Goal: Information Seeking & Learning: Learn about a topic

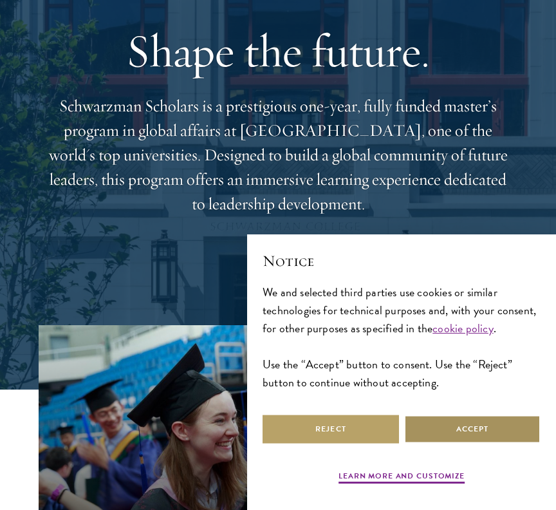
click at [465, 428] on button "Accept" at bounding box center [472, 429] width 137 height 29
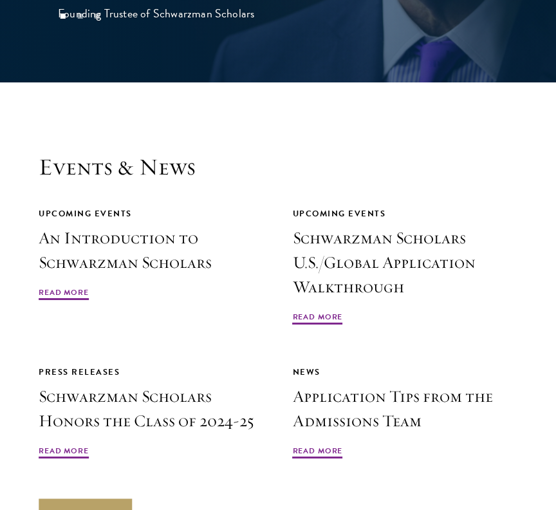
scroll to position [3911, 0]
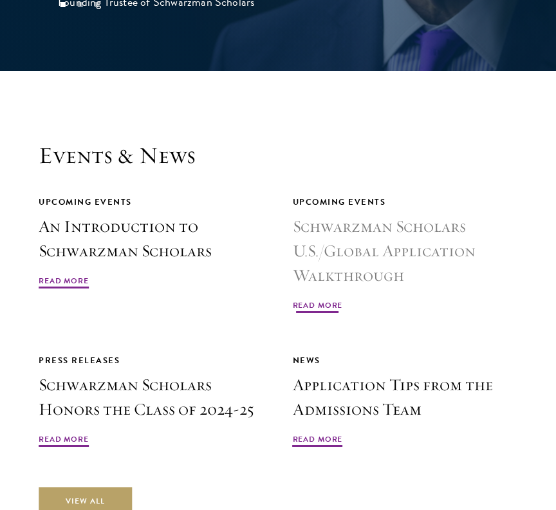
click at [313, 299] on span "Read More" at bounding box center [318, 306] width 50 height 15
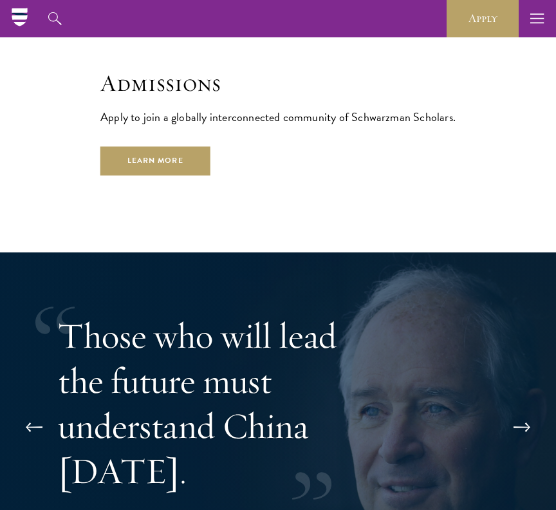
scroll to position [3212, 0]
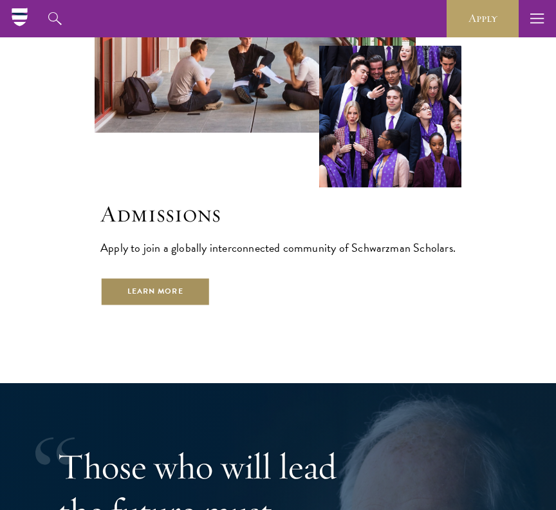
click at [180, 277] on link "Learn More" at bounding box center [155, 291] width 110 height 29
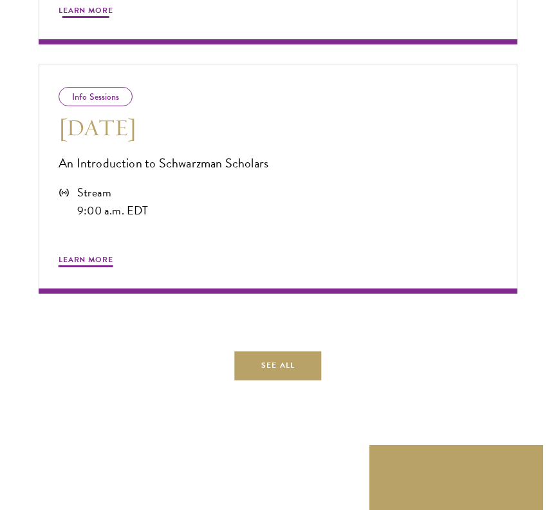
scroll to position [1051, 0]
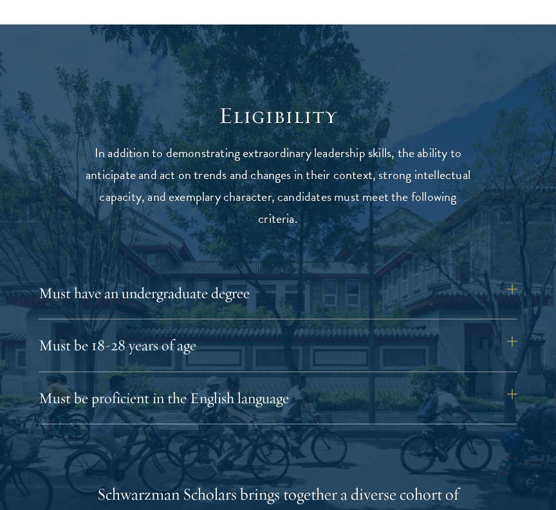
scroll to position [1482, 0]
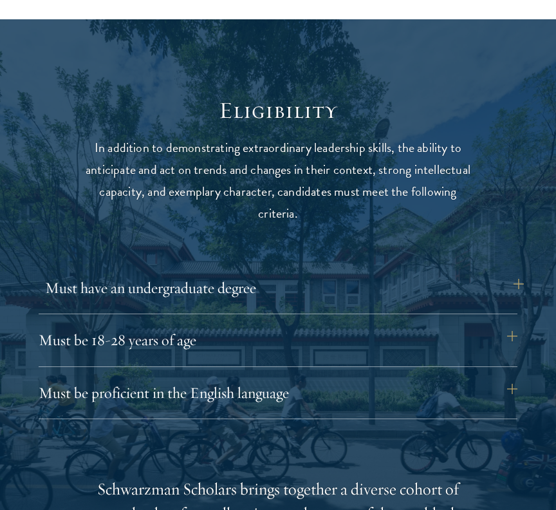
click at [169, 272] on button "Must have an undergraduate degree" at bounding box center [284, 287] width 479 height 31
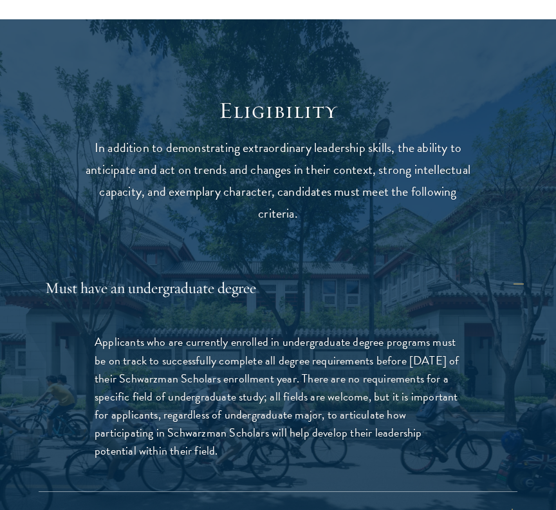
click at [166, 276] on button "Must have an undergraduate degree" at bounding box center [284, 287] width 479 height 31
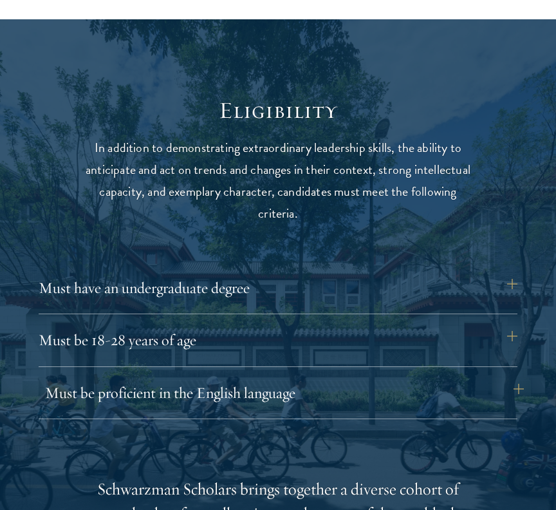
click at [153, 380] on button "Must be proficient in the English language" at bounding box center [284, 392] width 479 height 31
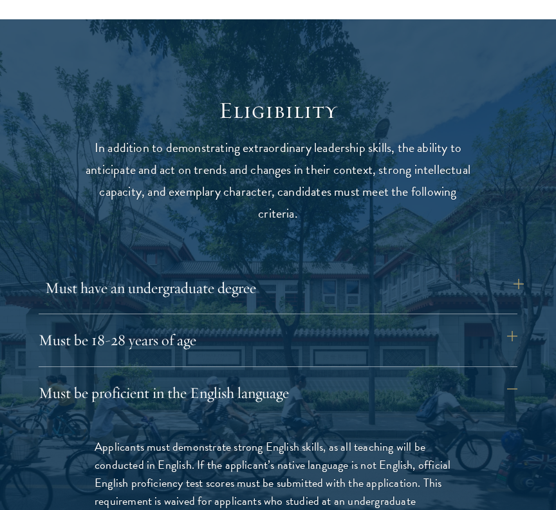
click at [126, 281] on button "Must have an undergraduate degree" at bounding box center [284, 287] width 479 height 31
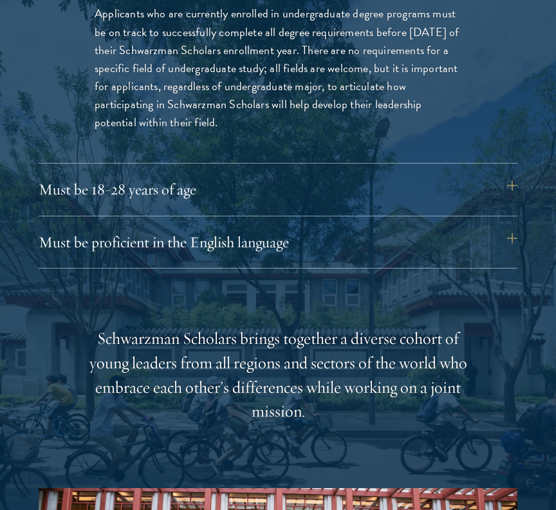
scroll to position [1812, 0]
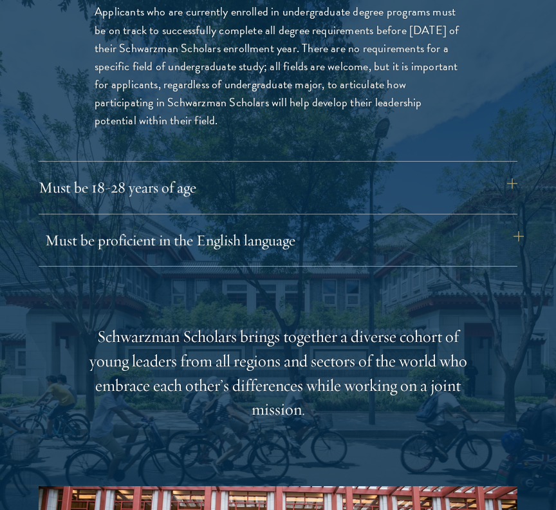
click at [122, 232] on button "Must be proficient in the English language" at bounding box center [284, 240] width 479 height 31
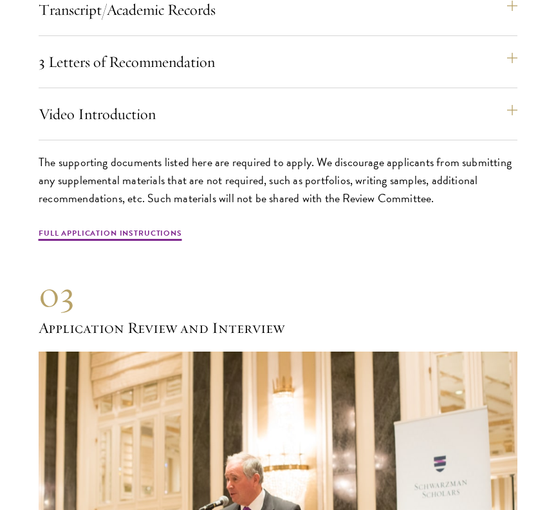
scroll to position [4966, 0]
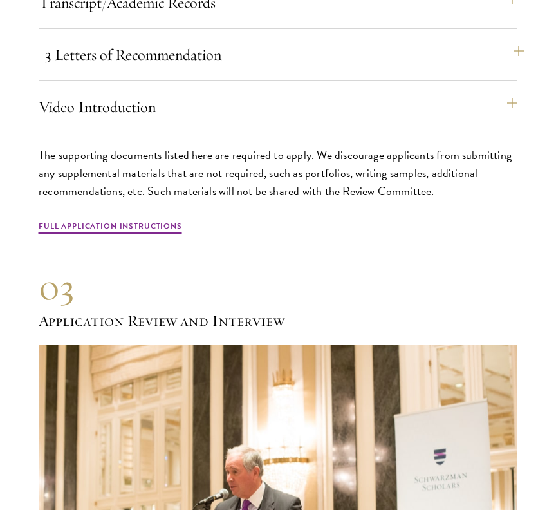
click at [122, 67] on button "3 Letters of Recommendation" at bounding box center [284, 54] width 479 height 31
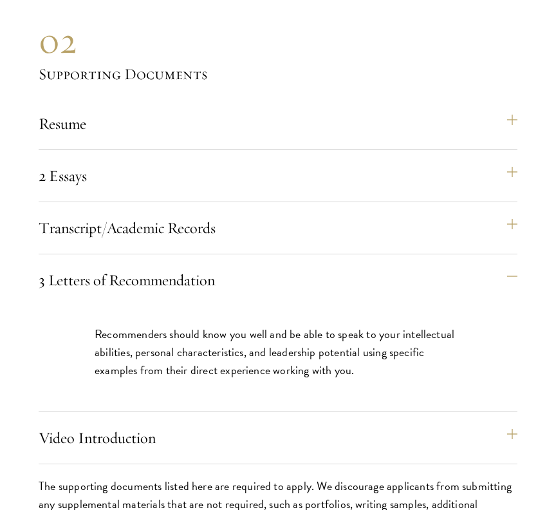
scroll to position [4426, 0]
click at [199, 191] on button "2 Essays" at bounding box center [284, 175] width 479 height 31
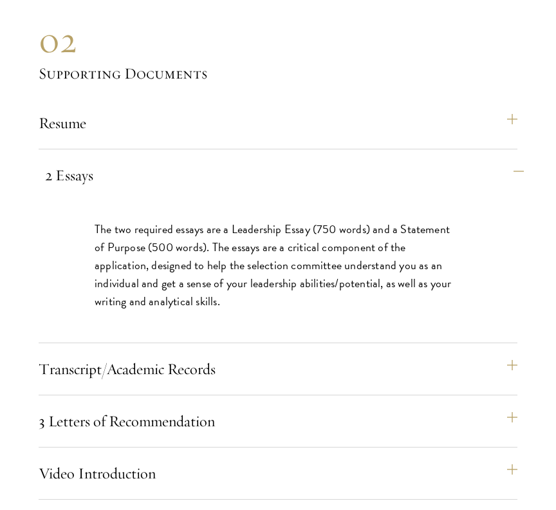
click at [199, 191] on button "2 Essays" at bounding box center [284, 175] width 479 height 31
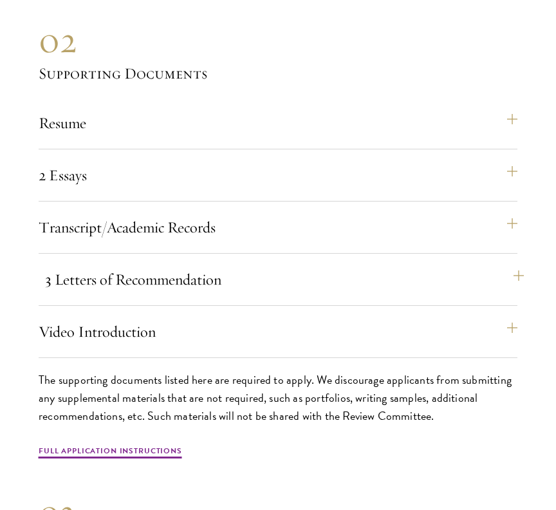
click at [158, 293] on button "3 Letters of Recommendation" at bounding box center [284, 279] width 479 height 31
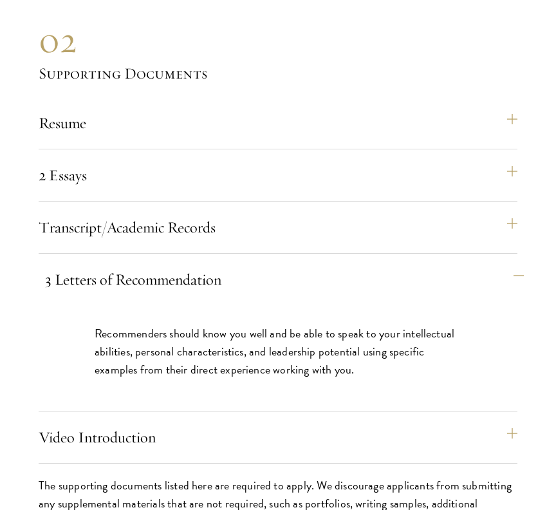
click at [158, 293] on button "3 Letters of Recommendation" at bounding box center [284, 279] width 479 height 31
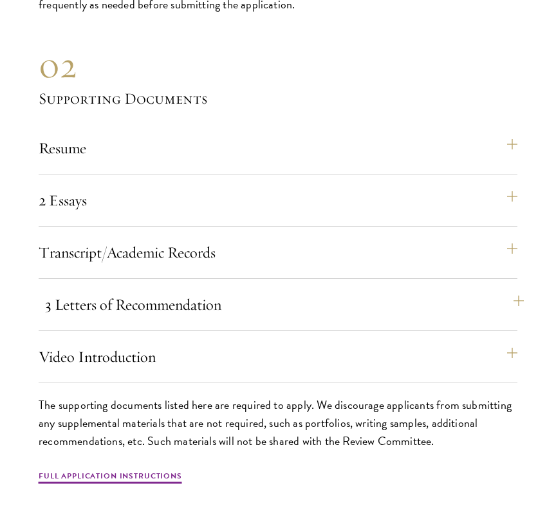
scroll to position [4402, 0]
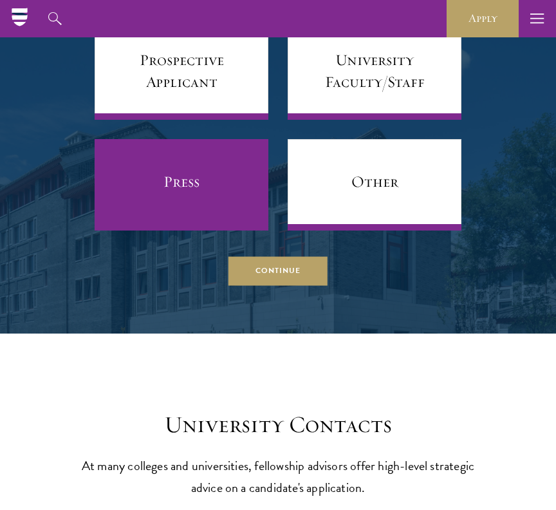
scroll to position [6050, 0]
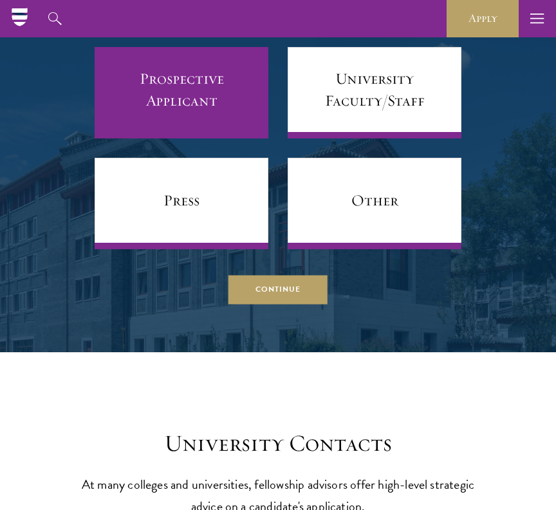
click at [190, 84] on link "Prospective Applicant" at bounding box center [182, 92] width 174 height 91
click at [219, 96] on link "Prospective Applicant" at bounding box center [182, 92] width 174 height 91
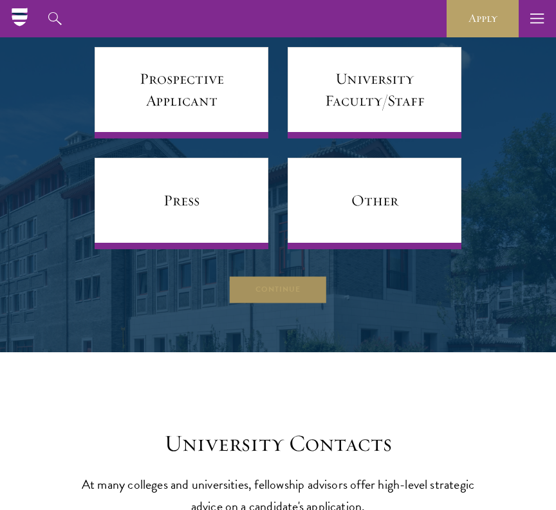
click at [279, 284] on button "Continue" at bounding box center [278, 289] width 99 height 29
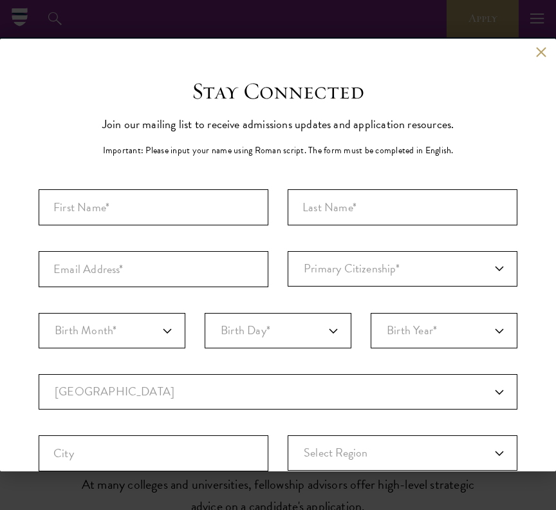
click at [541, 53] on button at bounding box center [541, 51] width 11 height 11
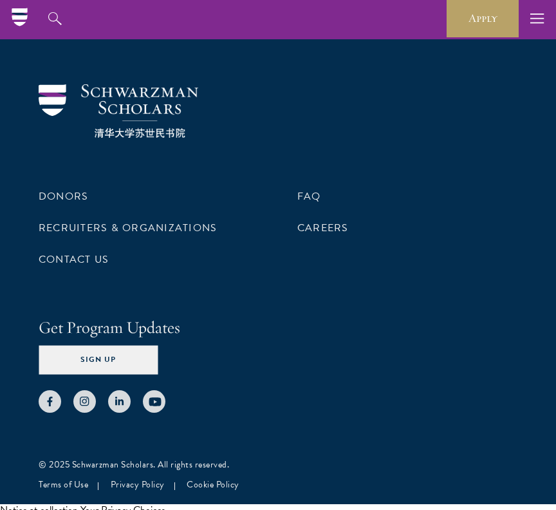
scroll to position [7346, 0]
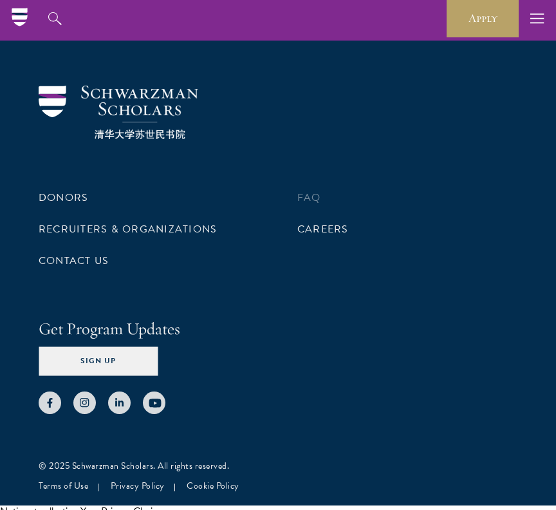
click at [310, 190] on link "FAQ" at bounding box center [310, 197] width 24 height 15
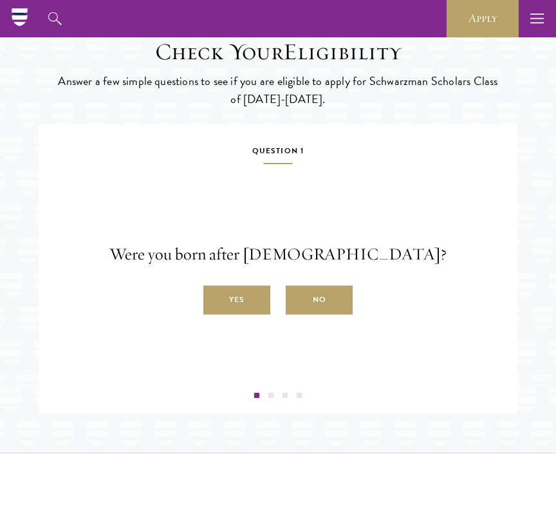
scroll to position [2007, 0]
click at [242, 316] on label "Yes" at bounding box center [237, 301] width 67 height 29
click at [215, 299] on input "Yes" at bounding box center [210, 294] width 12 height 12
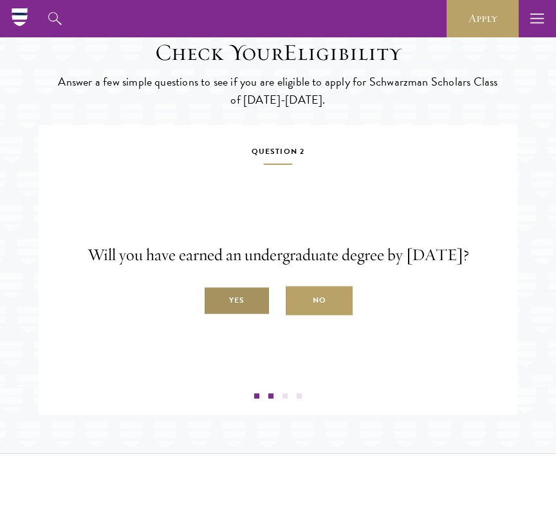
click at [242, 316] on label "Yes" at bounding box center [237, 301] width 67 height 29
click at [215, 299] on input "Yes" at bounding box center [210, 294] width 12 height 12
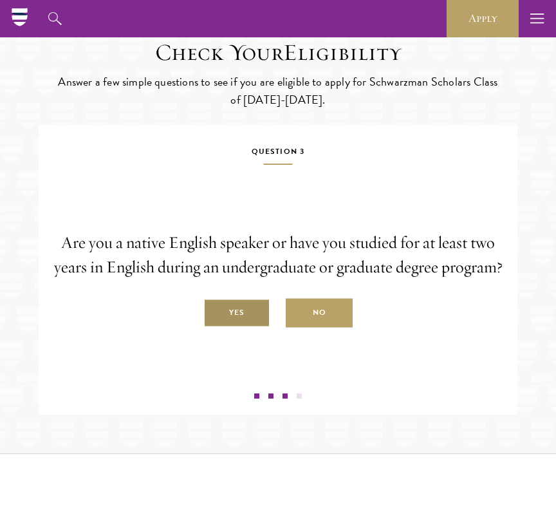
click at [242, 328] on label "Yes" at bounding box center [237, 313] width 67 height 29
click at [215, 312] on input "Yes" at bounding box center [210, 306] width 12 height 12
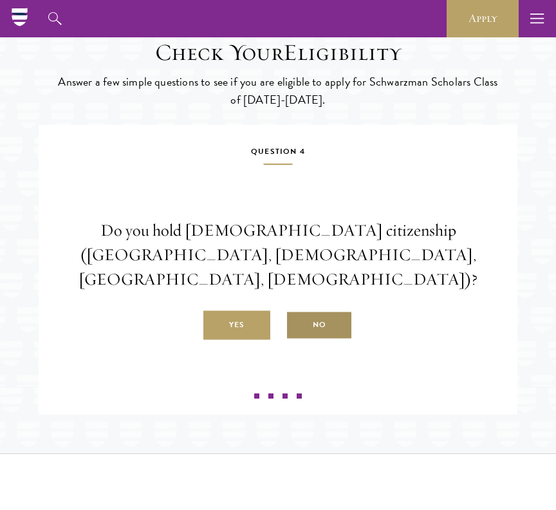
click at [332, 340] on label "No" at bounding box center [319, 325] width 67 height 29
click at [298, 324] on input "No" at bounding box center [292, 318] width 12 height 12
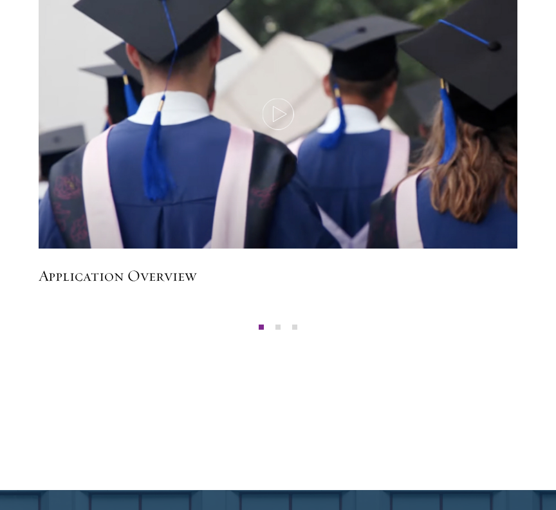
scroll to position [2671, 0]
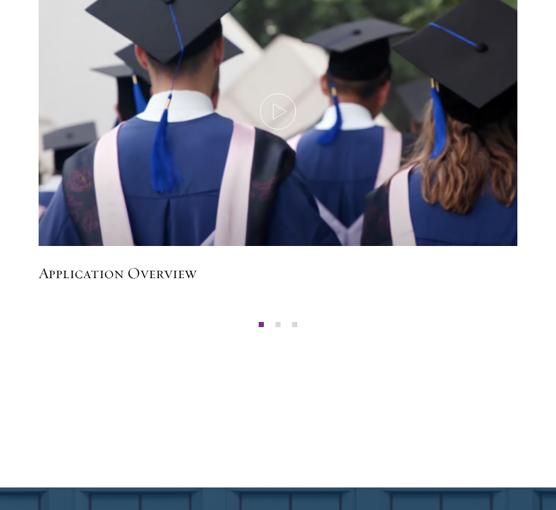
click at [276, 333] on button "2" at bounding box center [278, 324] width 17 height 17
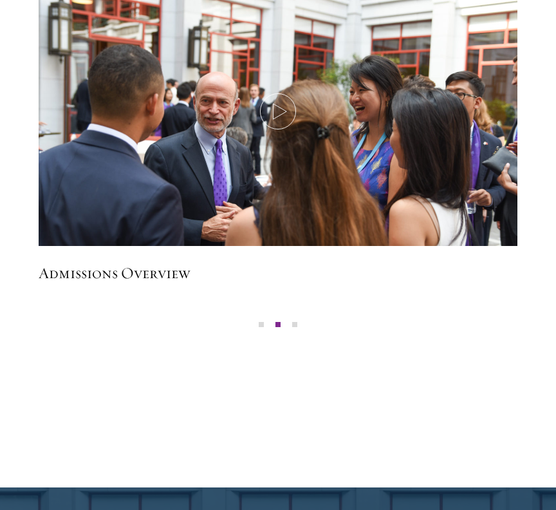
click at [295, 333] on button "3" at bounding box center [295, 324] width 17 height 17
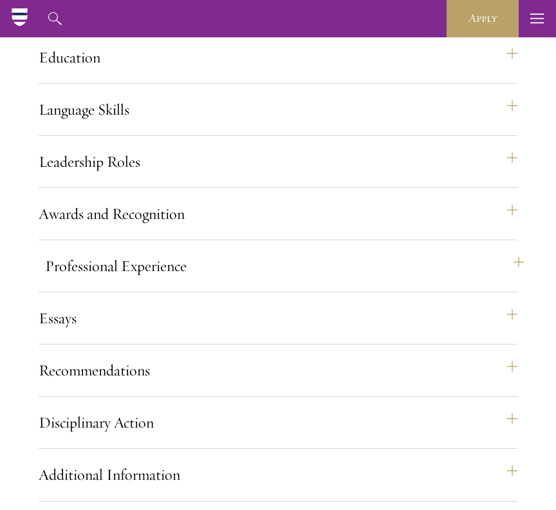
scroll to position [1244, 0]
click at [147, 439] on button "Disciplinary Action" at bounding box center [284, 423] width 479 height 31
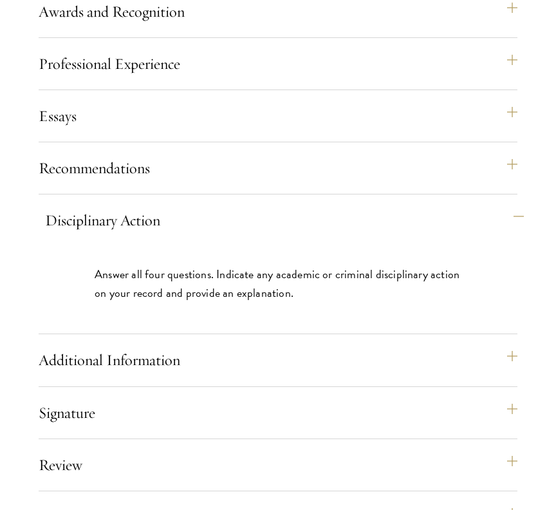
scroll to position [1453, 0]
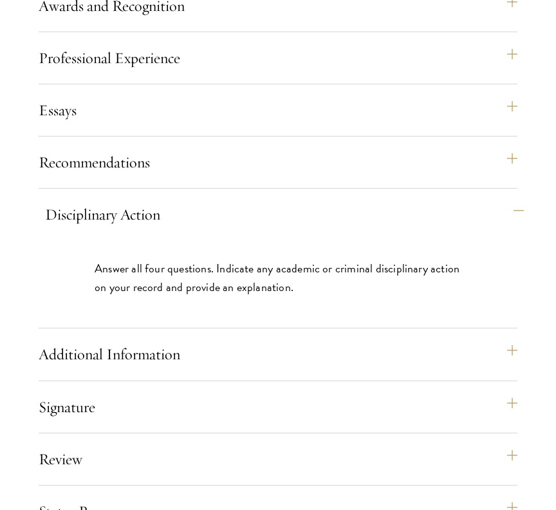
click at [126, 230] on button "Disciplinary Action" at bounding box center [284, 214] width 479 height 31
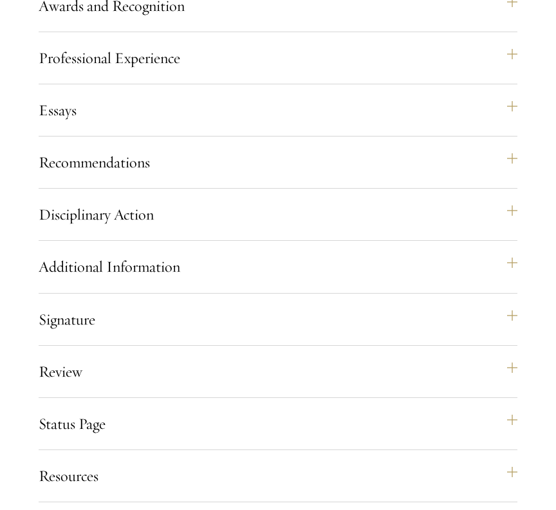
click at [78, 137] on div "Essays Each applicant is required to provide two essays and two short answer re…" at bounding box center [278, 116] width 479 height 42
click at [62, 126] on button "Essays" at bounding box center [284, 110] width 479 height 31
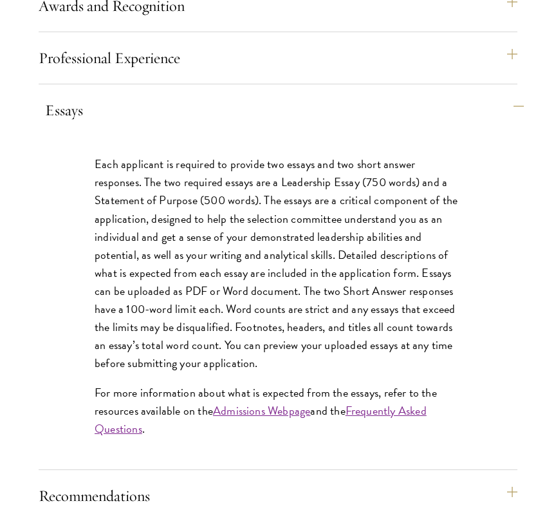
click at [62, 126] on button "Essays" at bounding box center [284, 110] width 479 height 31
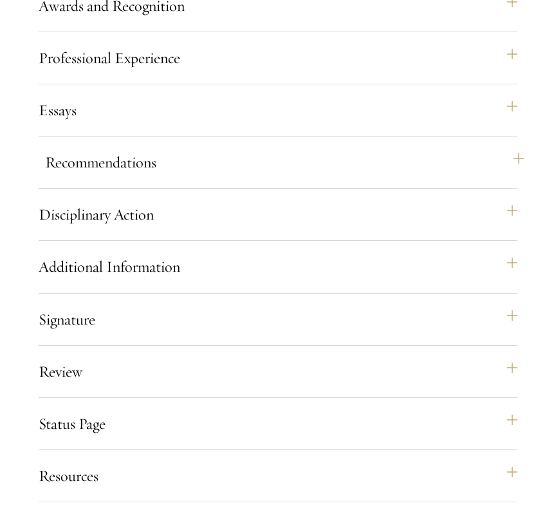
click at [75, 178] on button "Recommendations" at bounding box center [284, 162] width 479 height 31
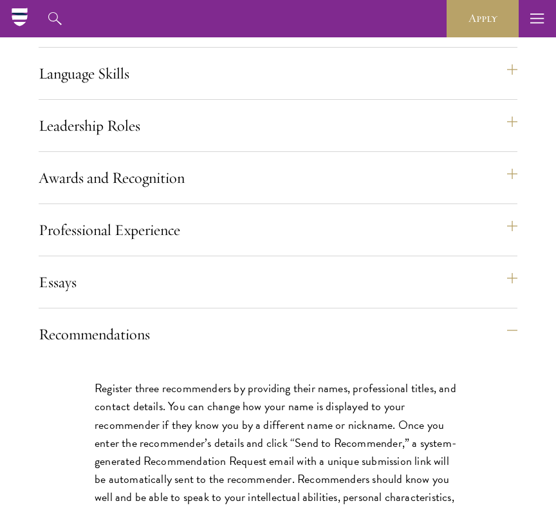
scroll to position [1263, 0]
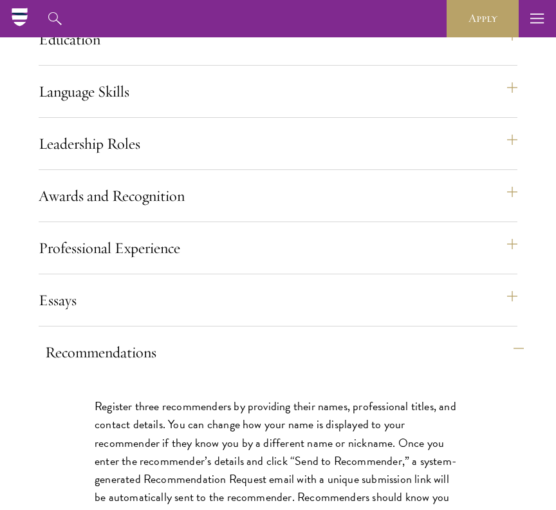
click at [79, 368] on button "Recommendations" at bounding box center [284, 352] width 479 height 31
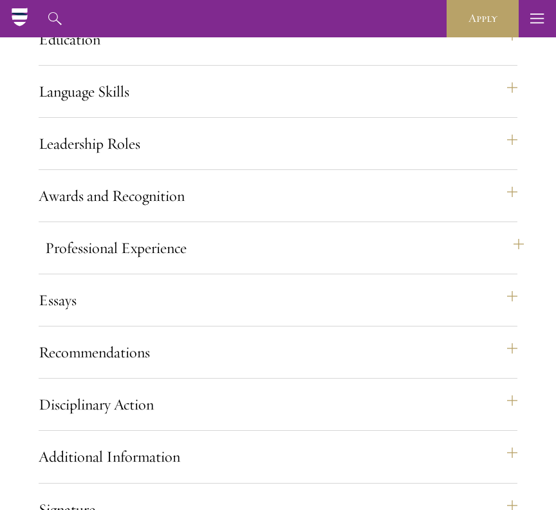
click at [91, 263] on button "Professional Experience" at bounding box center [284, 247] width 479 height 31
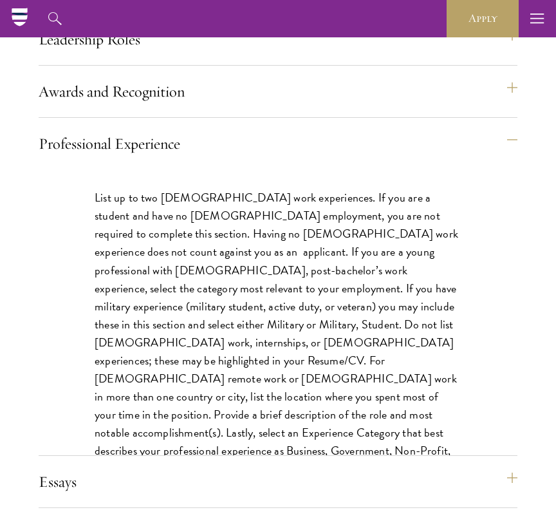
scroll to position [1365, 0]
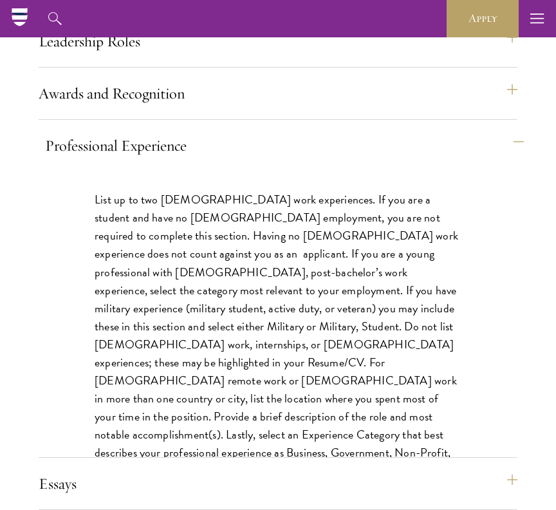
click at [77, 161] on button "Professional Experience" at bounding box center [284, 145] width 479 height 31
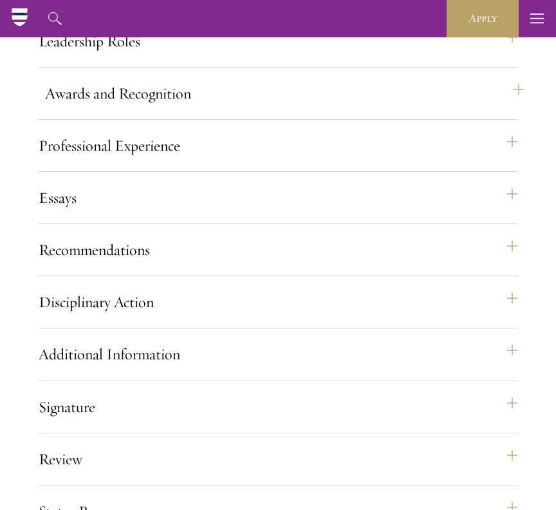
click at [75, 109] on button "Awards and Recognition" at bounding box center [284, 93] width 479 height 31
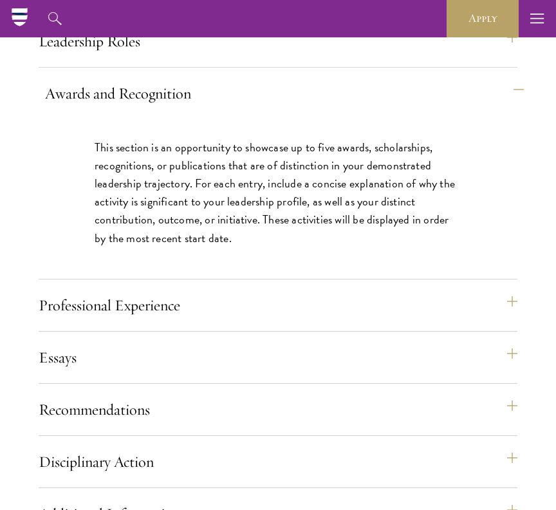
click at [75, 109] on button "Awards and Recognition" at bounding box center [284, 93] width 479 height 31
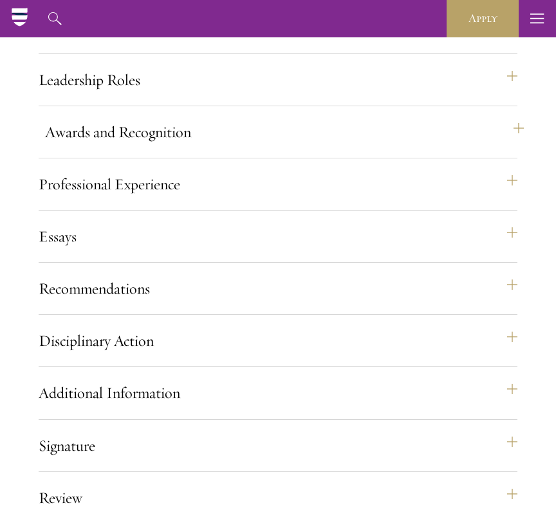
scroll to position [1326, 0]
click at [66, 96] on button "Leadership Roles" at bounding box center [284, 80] width 479 height 31
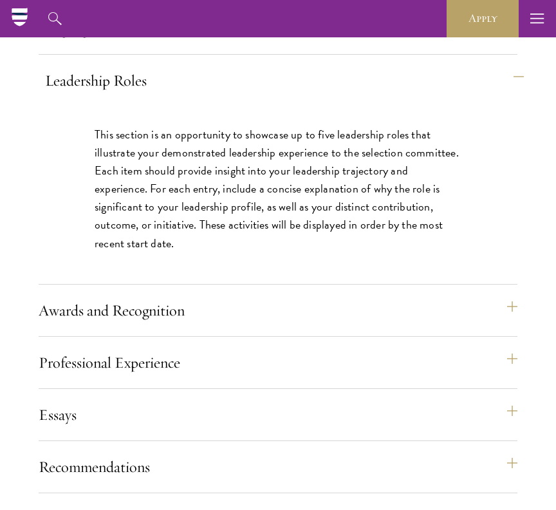
click at [66, 96] on button "Leadership Roles" at bounding box center [284, 80] width 479 height 31
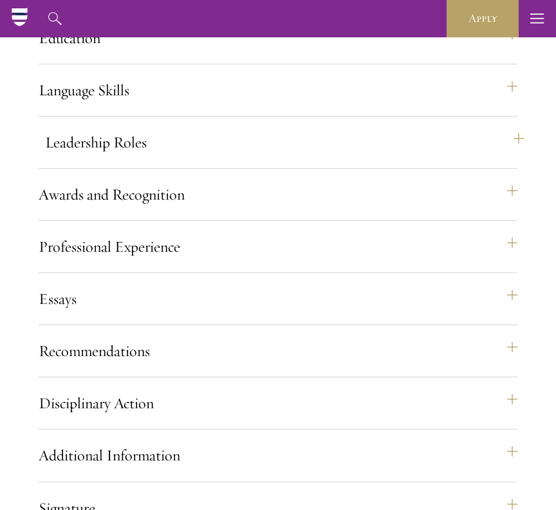
scroll to position [1206, 0]
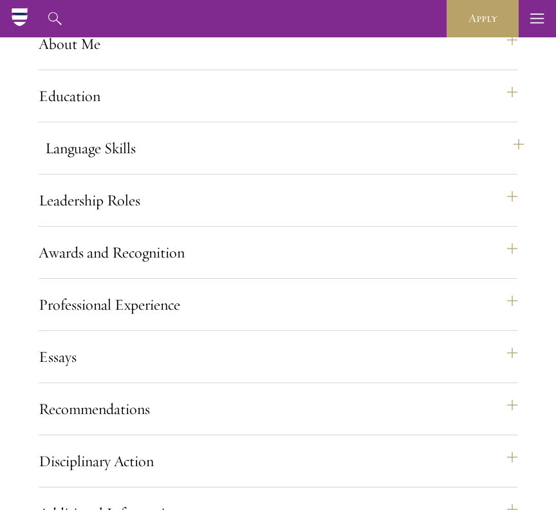
click at [78, 164] on button "Language Skills" at bounding box center [284, 148] width 479 height 31
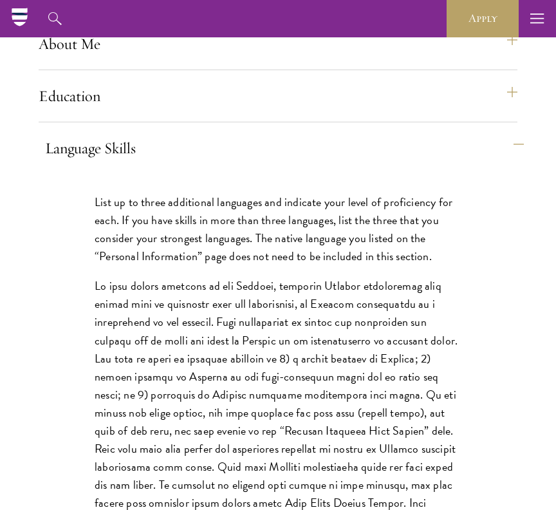
click at [78, 164] on button "Language Skills" at bounding box center [284, 148] width 479 height 31
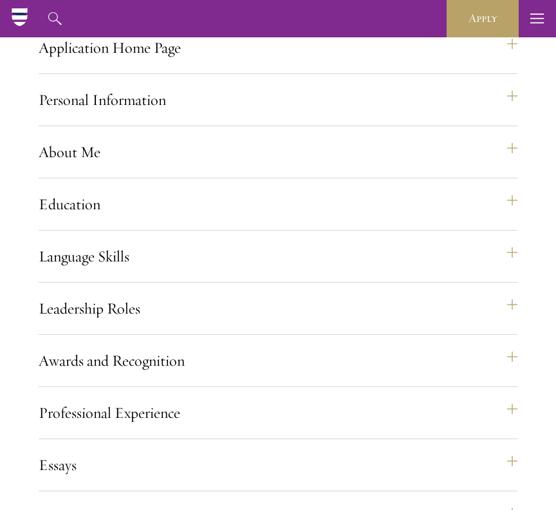
scroll to position [1088, 0]
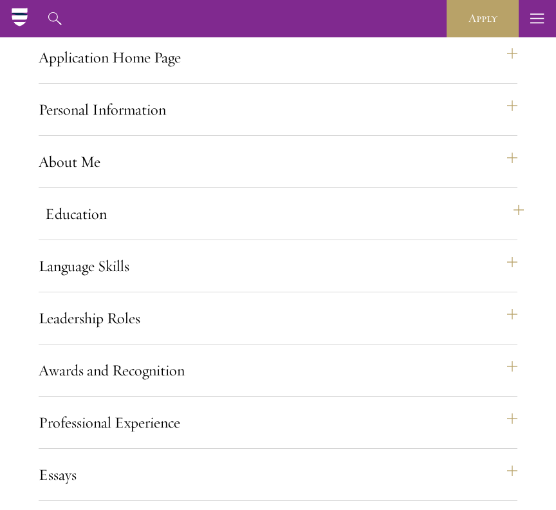
click at [90, 229] on button "Education" at bounding box center [284, 213] width 479 height 31
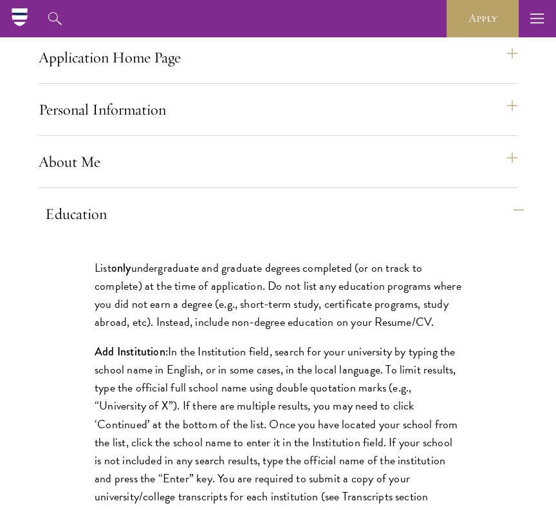
click at [81, 229] on button "Education" at bounding box center [284, 213] width 479 height 31
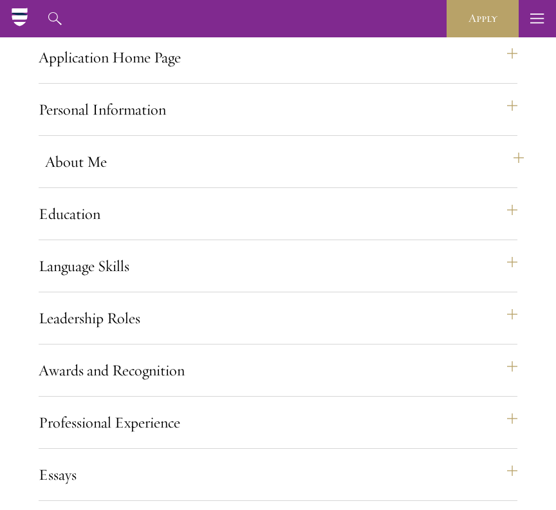
click at [79, 177] on button "About Me" at bounding box center [284, 161] width 479 height 31
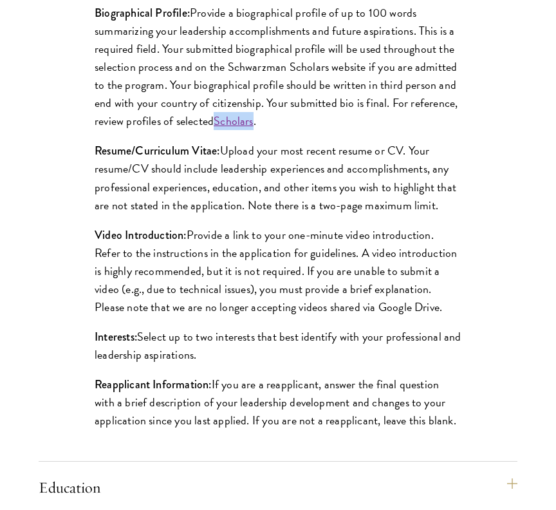
scroll to position [1292, 0]
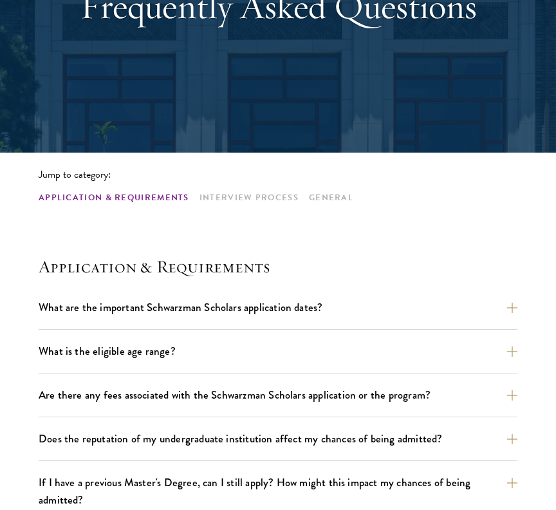
scroll to position [189, 0]
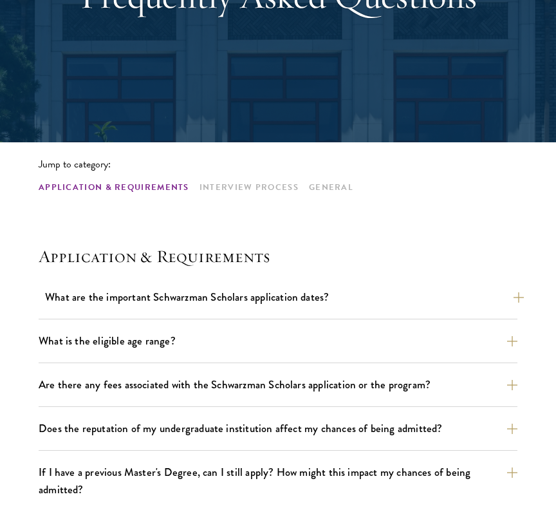
click at [260, 299] on button "What are the important Schwarzman Scholars application dates?" at bounding box center [284, 297] width 479 height 23
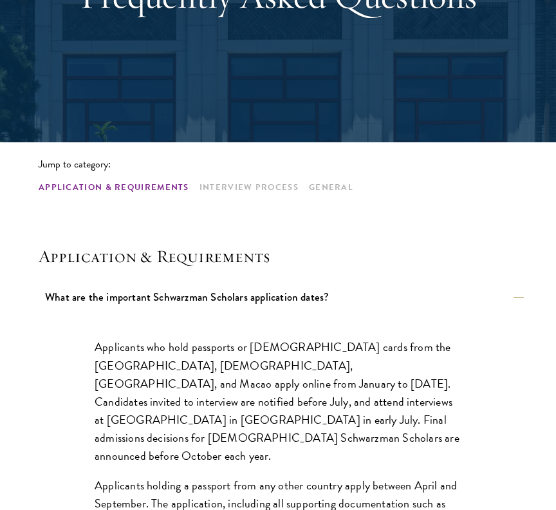
click at [260, 299] on button "What are the important Schwarzman Scholars application dates?" at bounding box center [284, 297] width 479 height 23
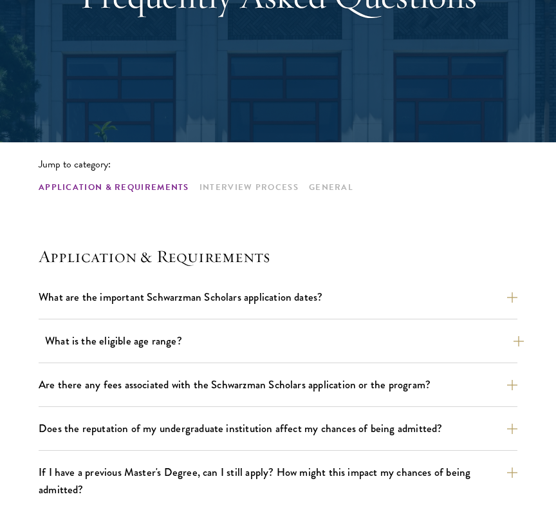
click at [212, 340] on button "What is the eligible age range?" at bounding box center [284, 341] width 479 height 23
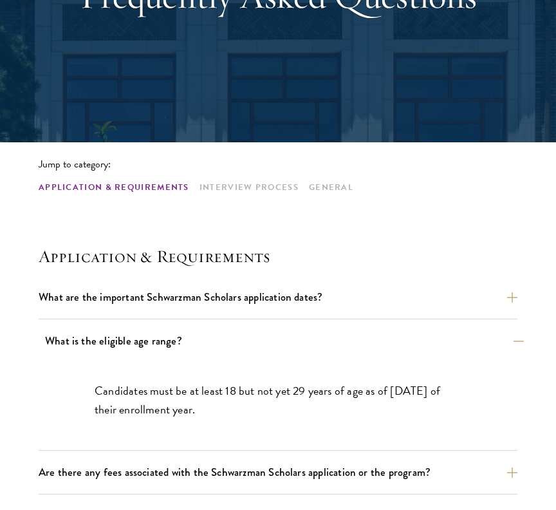
scroll to position [284, 0]
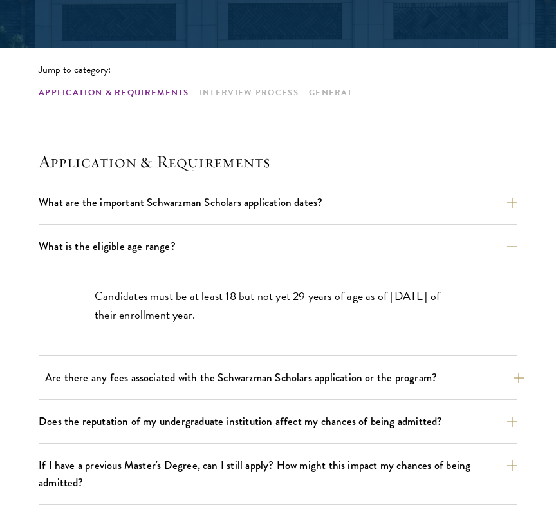
click at [208, 385] on button "Are there any fees associated with the Schwarzman Scholars application or the p…" at bounding box center [284, 377] width 479 height 23
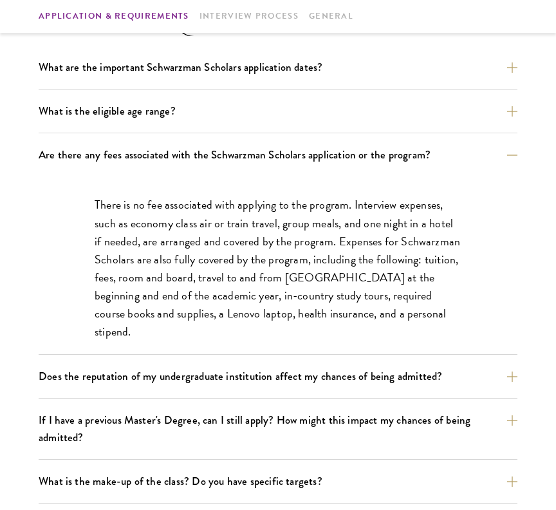
scroll to position [424, 0]
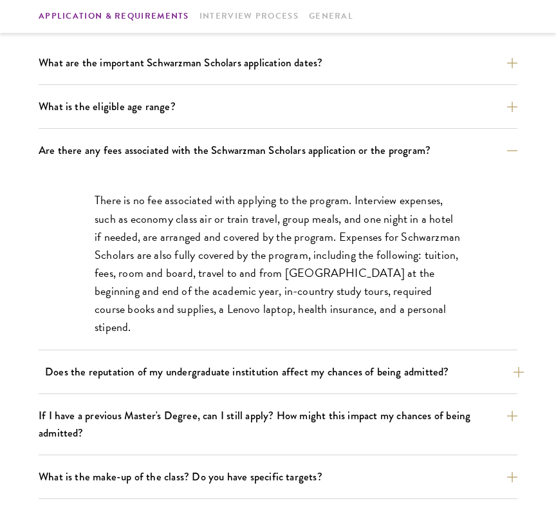
click at [191, 377] on button "Does the reputation of my undergraduate institution affect my chances of being …" at bounding box center [284, 372] width 479 height 23
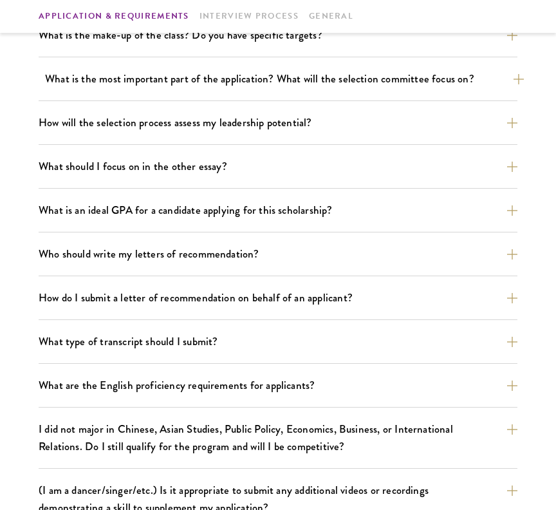
scroll to position [846, 0]
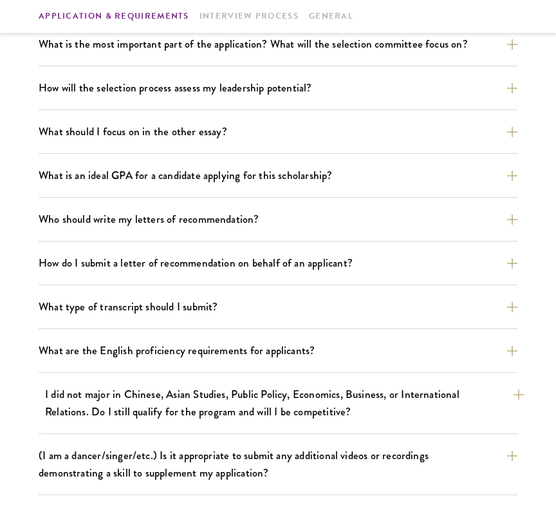
click at [223, 395] on button "I did not major in Chinese, Asian Studies, Public Policy, Economics, Business, …" at bounding box center [284, 403] width 479 height 40
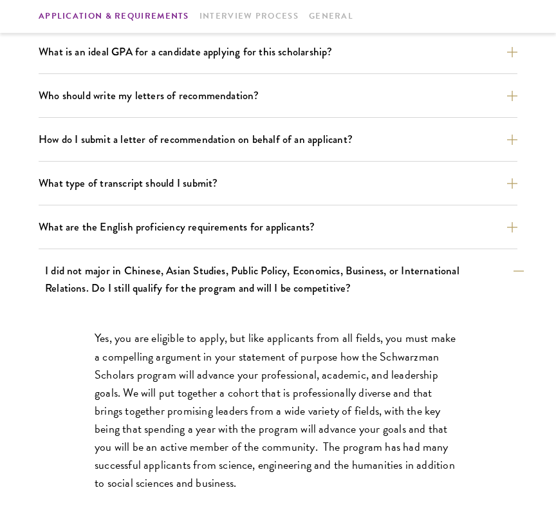
click at [175, 292] on button "I did not major in Chinese, Asian Studies, Public Policy, Economics, Business, …" at bounding box center [284, 280] width 479 height 40
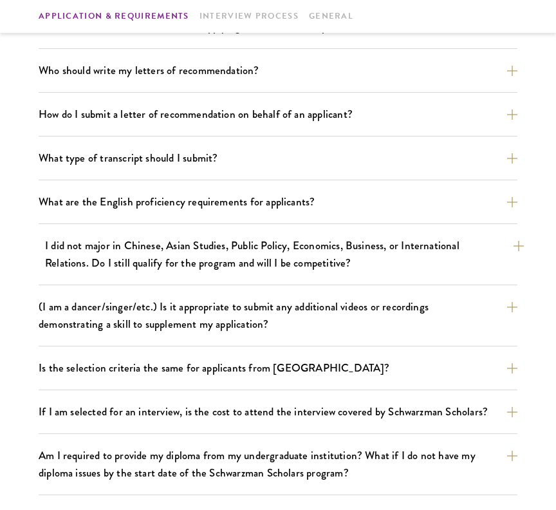
scroll to position [882, 0]
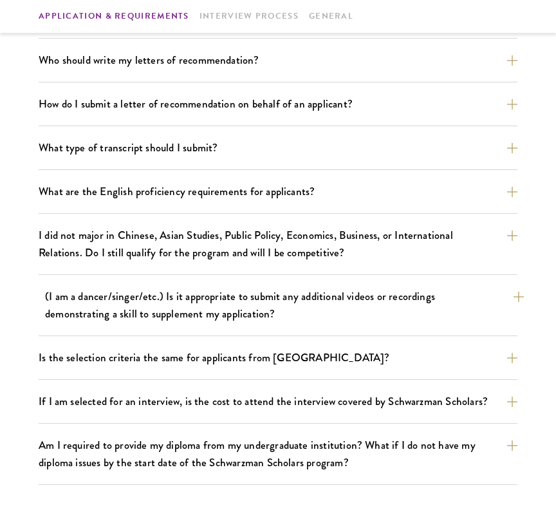
click at [175, 292] on button "(I am a dancer/singer/etc.) Is it appropriate to submit any additional videos o…" at bounding box center [284, 305] width 479 height 40
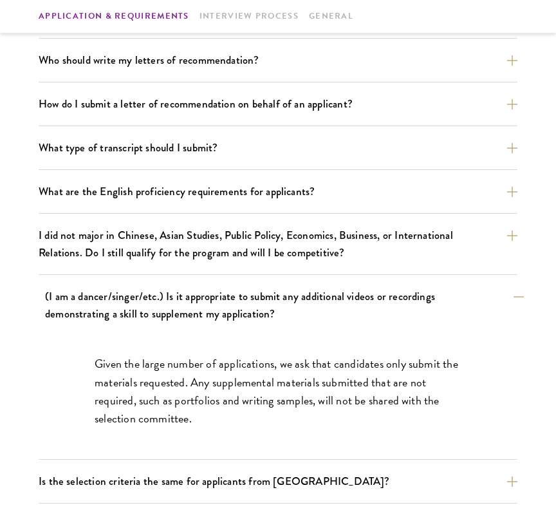
click at [175, 292] on button "(I am a dancer/singer/etc.) Is it appropriate to submit any additional videos o…" at bounding box center [284, 305] width 479 height 40
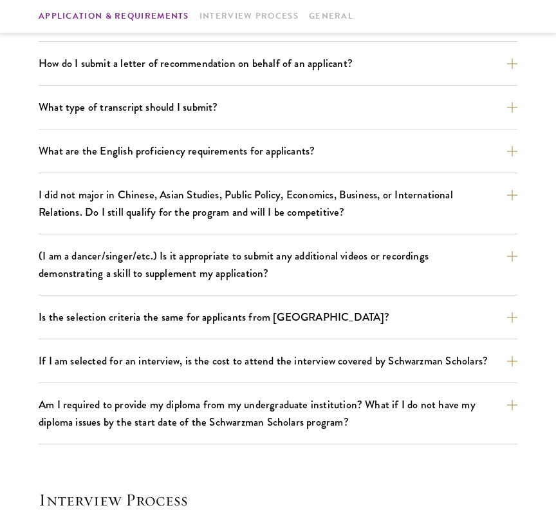
scroll to position [935, 0]
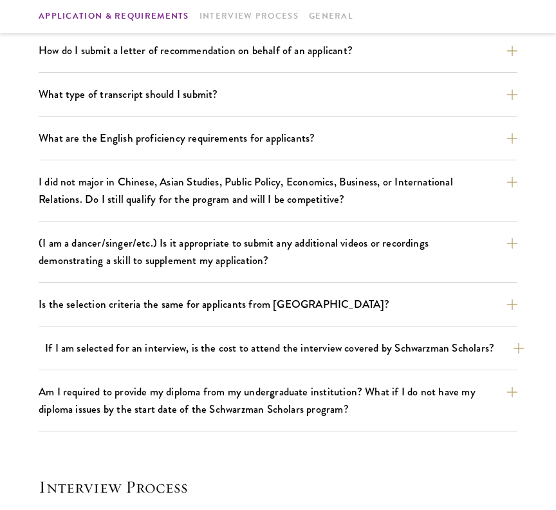
click at [176, 348] on button "If I am selected for an interview, is the cost to attend the interview covered …" at bounding box center [284, 348] width 479 height 23
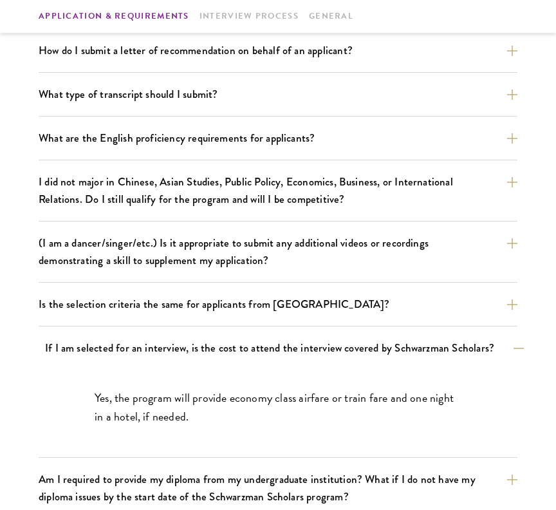
click at [176, 348] on button "If I am selected for an interview, is the cost to attend the interview covered …" at bounding box center [284, 348] width 479 height 23
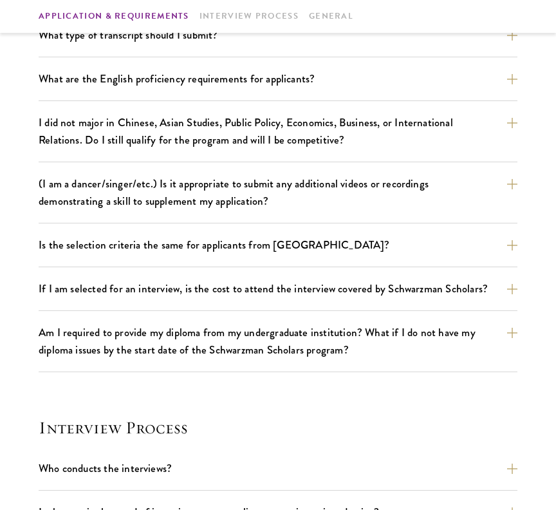
scroll to position [1005, 0]
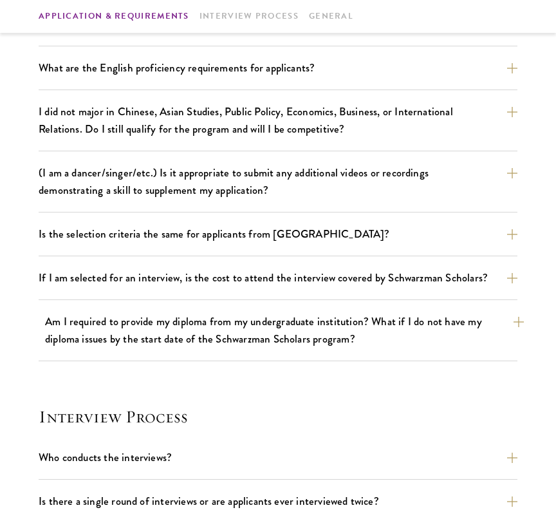
click at [166, 334] on button "Am I required to provide my diploma from my undergraduate institution? What if …" at bounding box center [284, 330] width 479 height 40
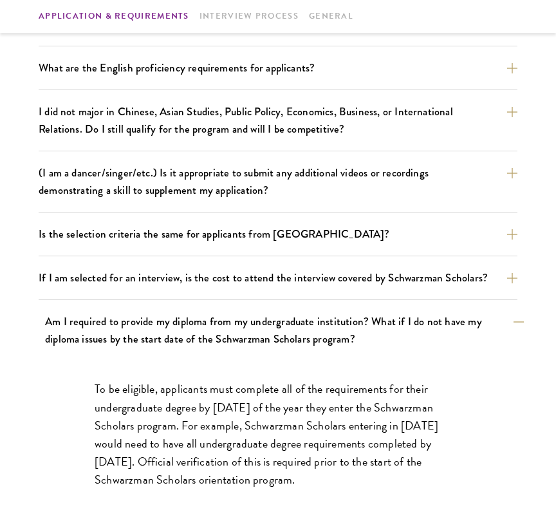
click at [166, 334] on button "Am I required to provide my diploma from my undergraduate institution? What if …" at bounding box center [284, 330] width 479 height 40
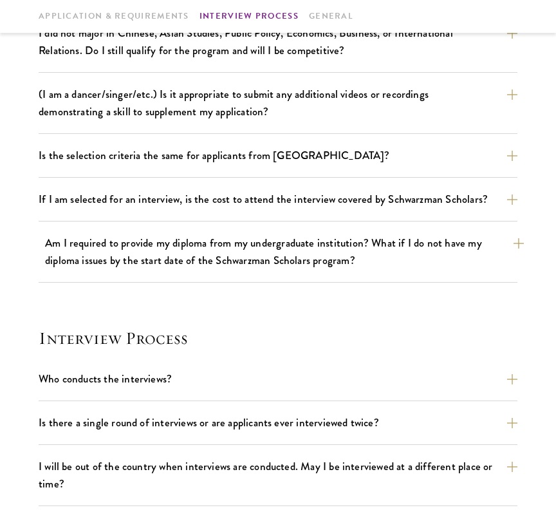
scroll to position [1159, 0]
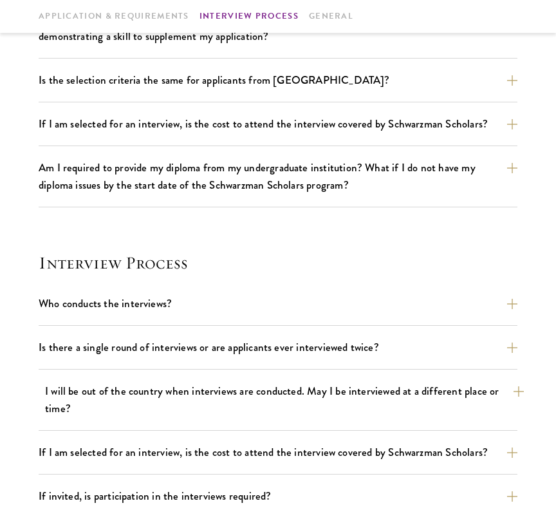
click at [176, 390] on button "I will be out of the country when interviews are conducted. May I be interviewe…" at bounding box center [284, 400] width 479 height 40
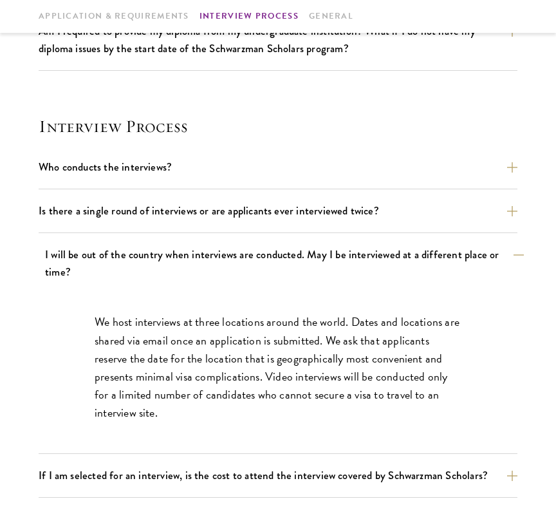
scroll to position [1296, 0]
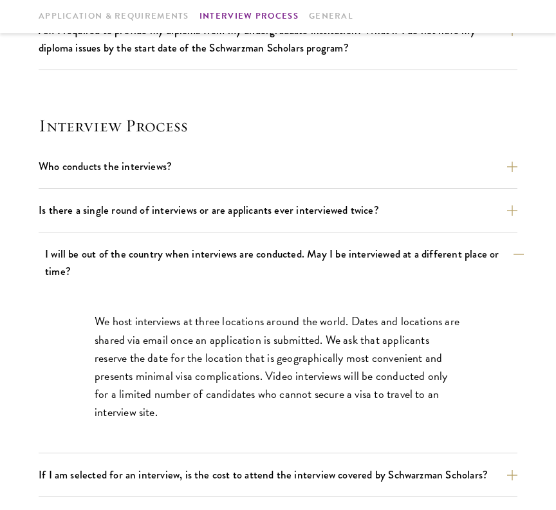
click at [168, 276] on button "I will be out of the country when interviews are conducted. May I be interviewe…" at bounding box center [284, 263] width 479 height 40
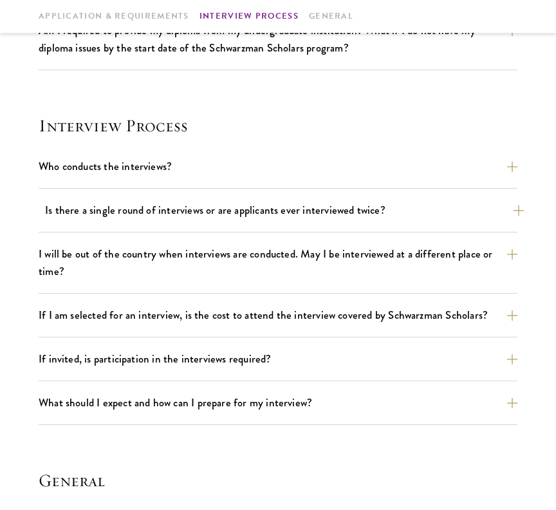
click at [131, 215] on button "Is there a single round of interviews or are applicants ever interviewed twice?" at bounding box center [284, 210] width 479 height 23
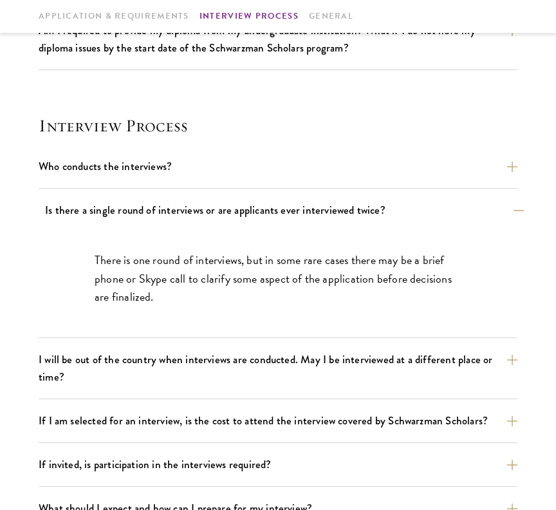
click at [131, 215] on button "Is there a single round of interviews or are applicants ever interviewed twice?" at bounding box center [284, 210] width 479 height 23
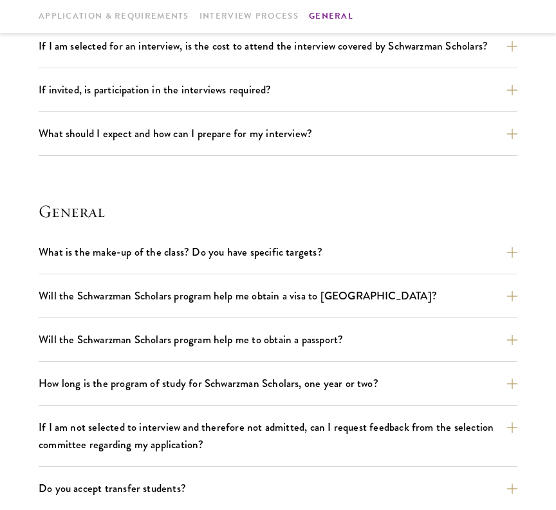
scroll to position [1573, 0]
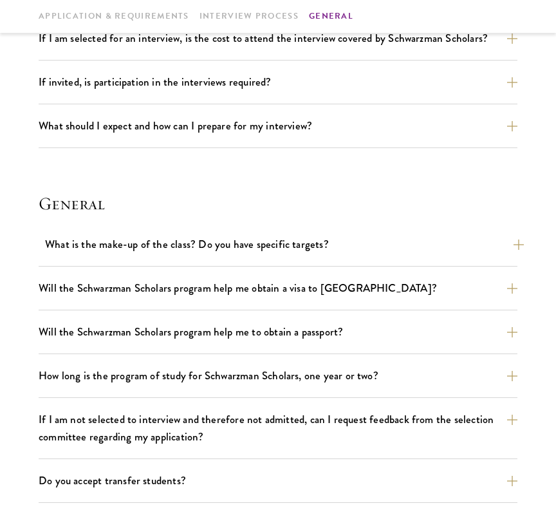
click at [121, 250] on button "What is the make-up of the class? Do you have specific targets?" at bounding box center [284, 244] width 479 height 23
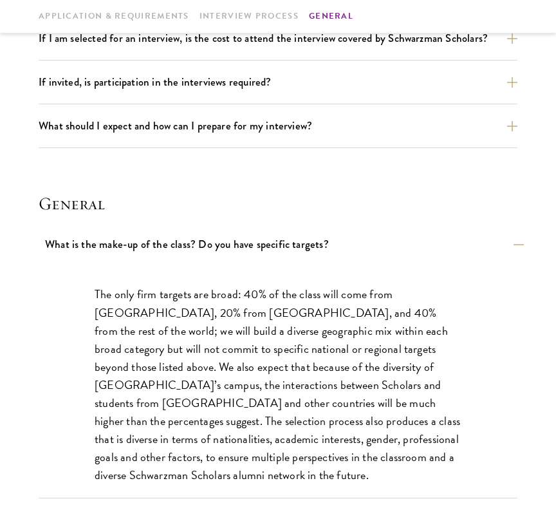
click at [121, 250] on button "What is the make-up of the class? Do you have specific targets?" at bounding box center [284, 244] width 479 height 23
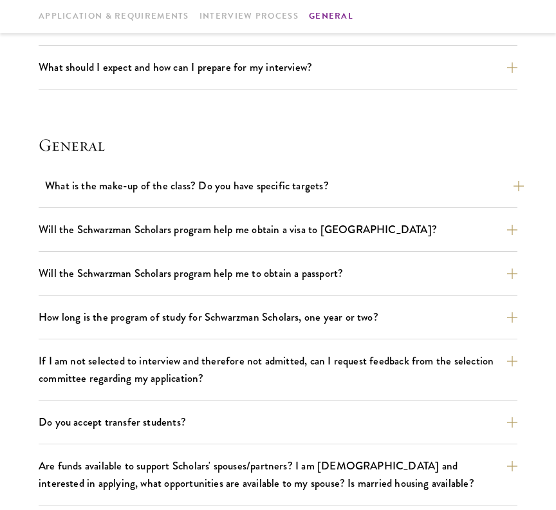
scroll to position [1723, 0]
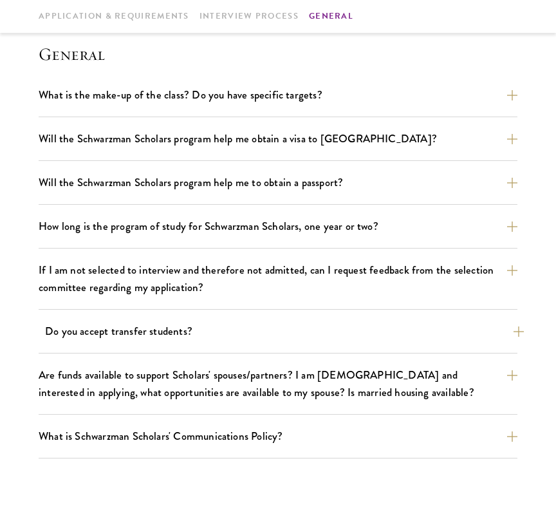
click at [134, 329] on button "Do you accept transfer students?" at bounding box center [284, 331] width 479 height 23
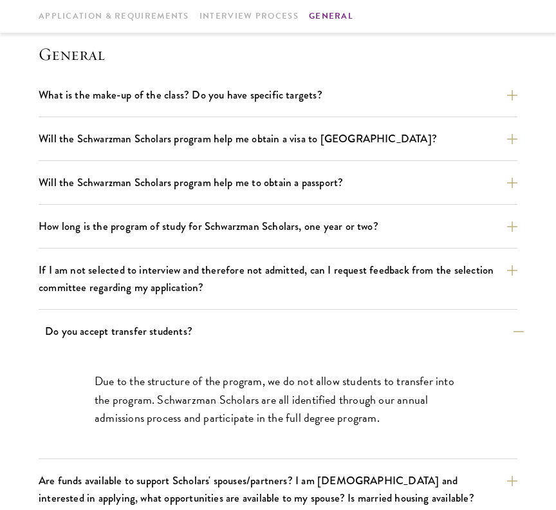
click at [134, 329] on button "Do you accept transfer students?" at bounding box center [284, 331] width 479 height 23
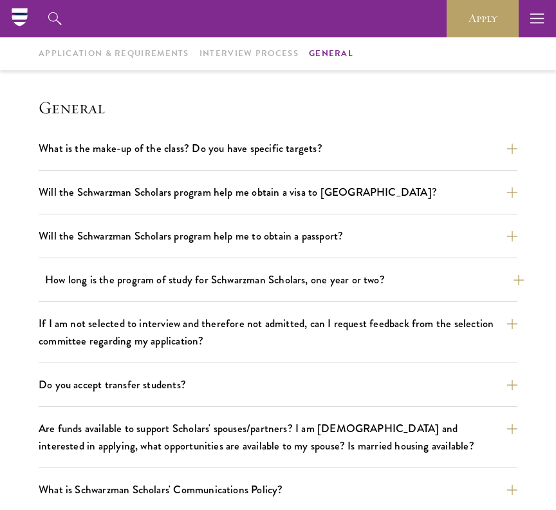
scroll to position [1669, 0]
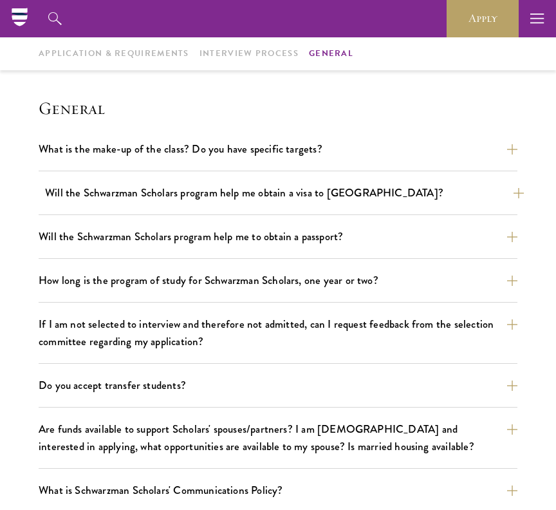
click at [113, 192] on button "Will the Schwarzman Scholars program help me obtain a visa to China?" at bounding box center [284, 193] width 479 height 23
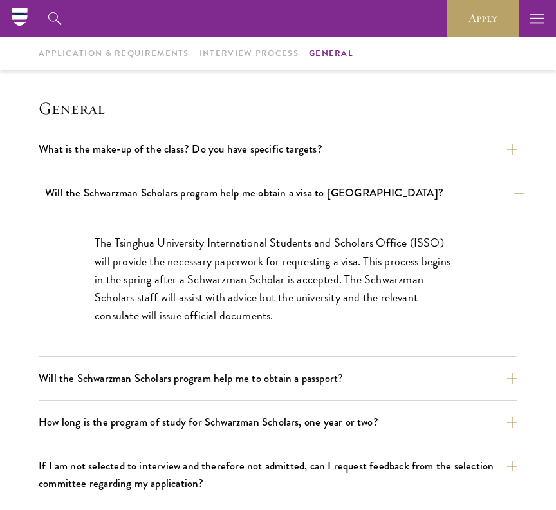
click at [113, 192] on button "Will the Schwarzman Scholars program help me obtain a visa to China?" at bounding box center [284, 193] width 479 height 23
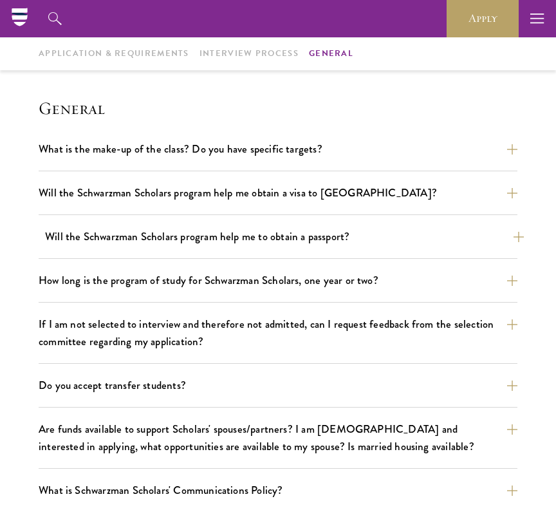
click at [120, 232] on button "Will the Schwarzman Scholars program help me to obtain a passport?" at bounding box center [284, 236] width 479 height 23
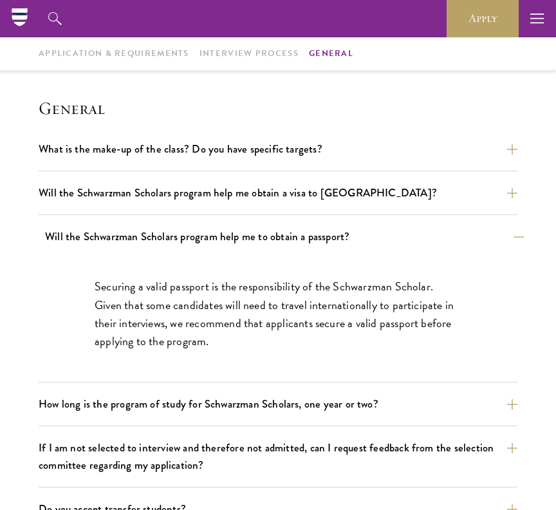
click at [120, 232] on button "Will the Schwarzman Scholars program help me to obtain a passport?" at bounding box center [284, 236] width 479 height 23
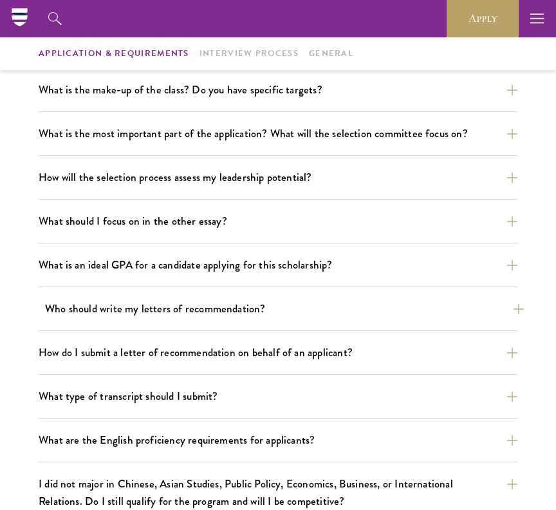
scroll to position [632, 0]
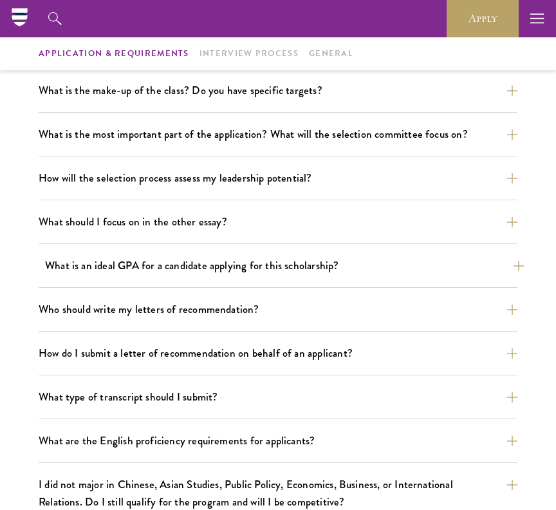
click at [244, 270] on button "What is an ideal GPA for a candidate applying for this scholarship?" at bounding box center [284, 265] width 479 height 23
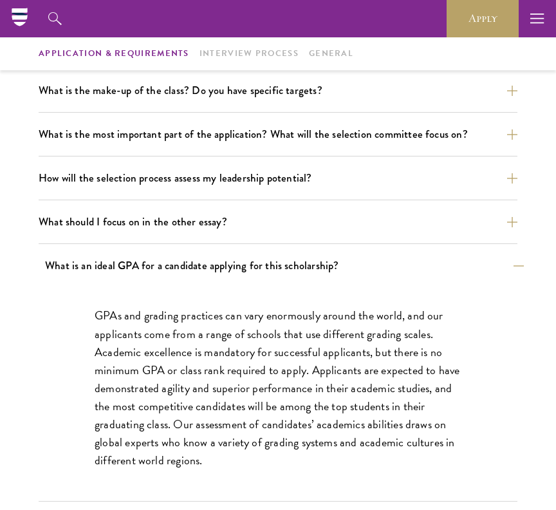
click at [244, 270] on button "What is an ideal GPA for a candidate applying for this scholarship?" at bounding box center [284, 265] width 479 height 23
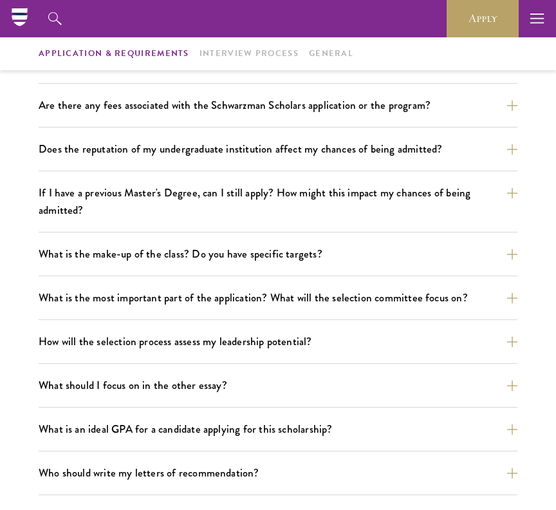
scroll to position [466, 0]
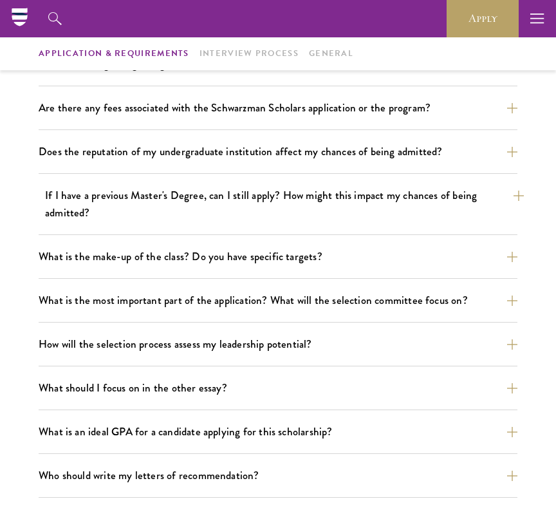
click at [205, 216] on button "If I have a previous Master's Degree, can I still apply? How might this impact …" at bounding box center [284, 204] width 479 height 40
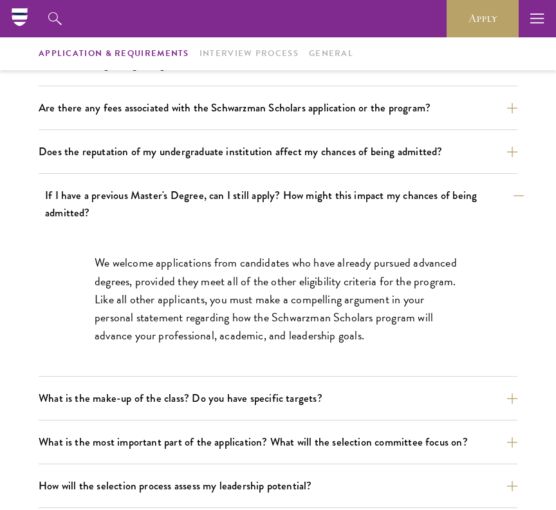
click at [205, 216] on button "If I have a previous Master's Degree, can I still apply? How might this impact …" at bounding box center [284, 204] width 479 height 40
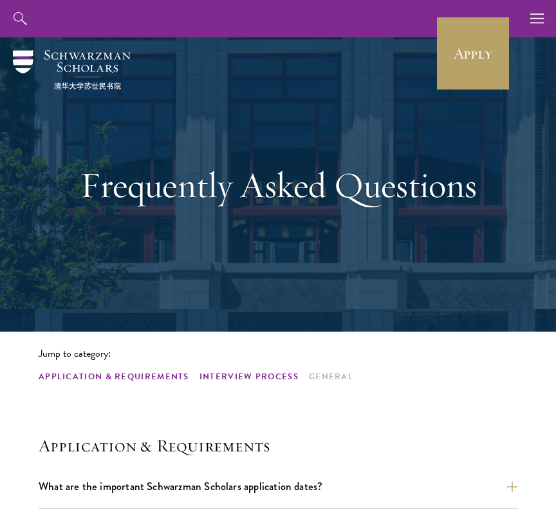
scroll to position [0, 0]
click at [256, 373] on link "Interview Process" at bounding box center [249, 377] width 99 height 14
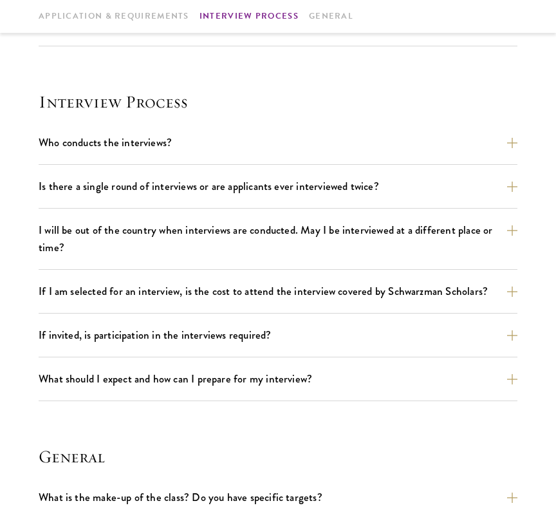
scroll to position [1347, 0]
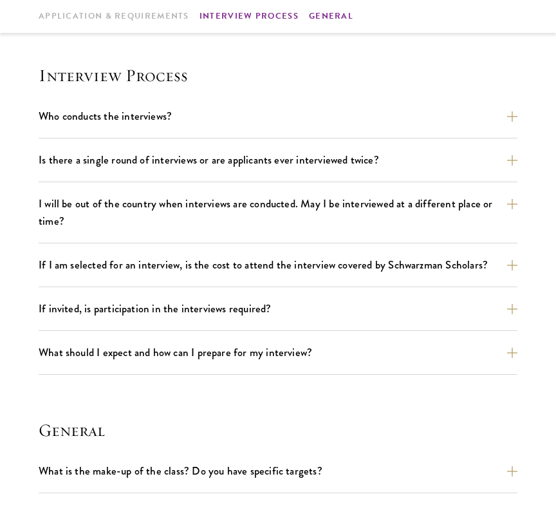
click at [311, 21] on link "General" at bounding box center [331, 17] width 44 height 14
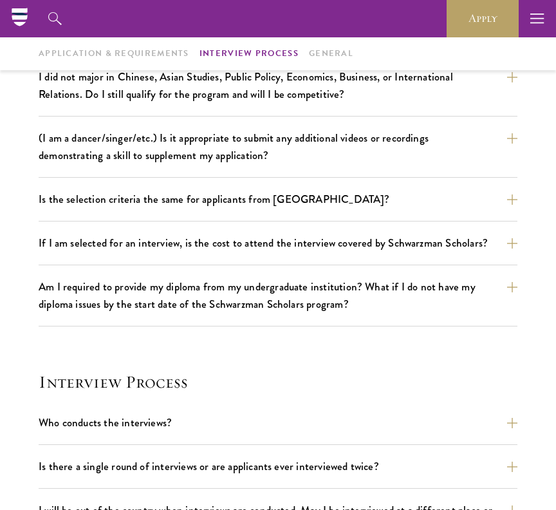
scroll to position [867, 0]
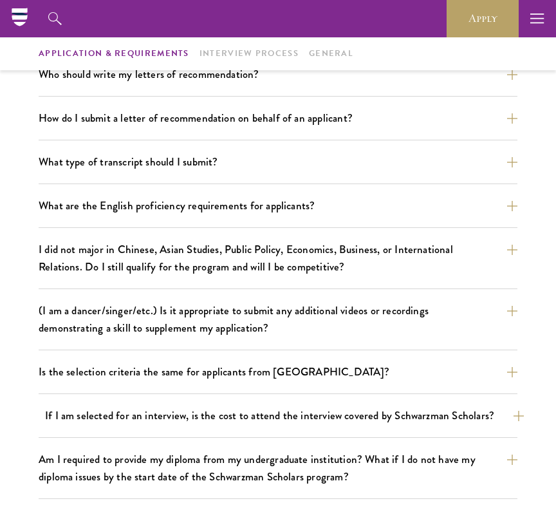
click at [207, 413] on button "If I am selected for an interview, is the cost to attend the interview covered …" at bounding box center [284, 415] width 479 height 23
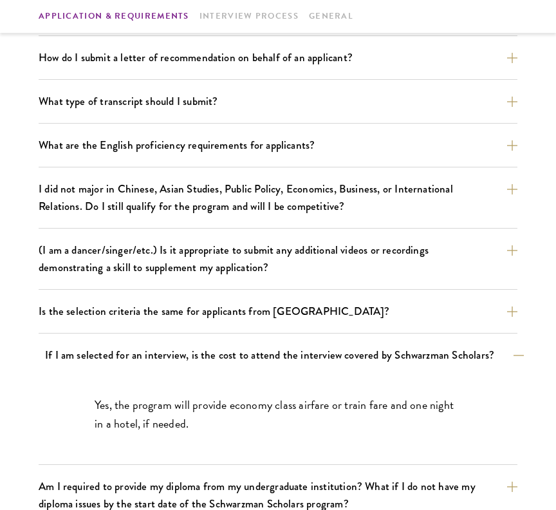
scroll to position [929, 0]
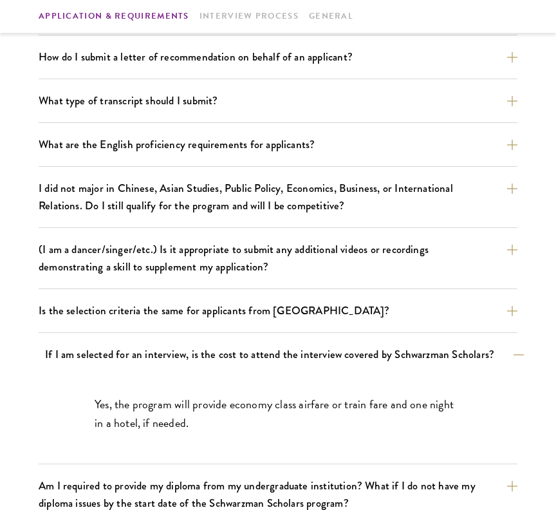
click at [198, 361] on button "If I am selected for an interview, is the cost to attend the interview covered …" at bounding box center [284, 354] width 479 height 23
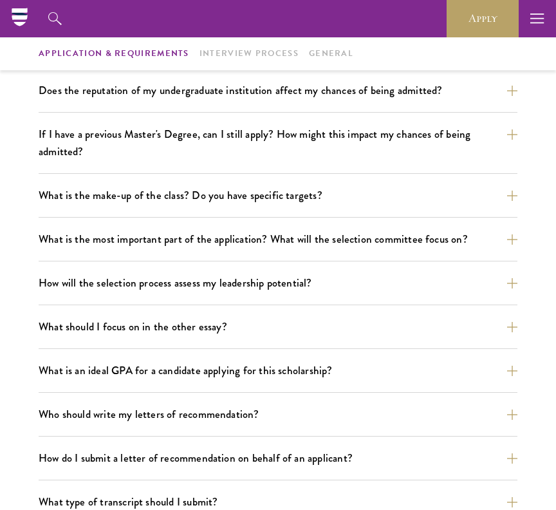
scroll to position [521, 0]
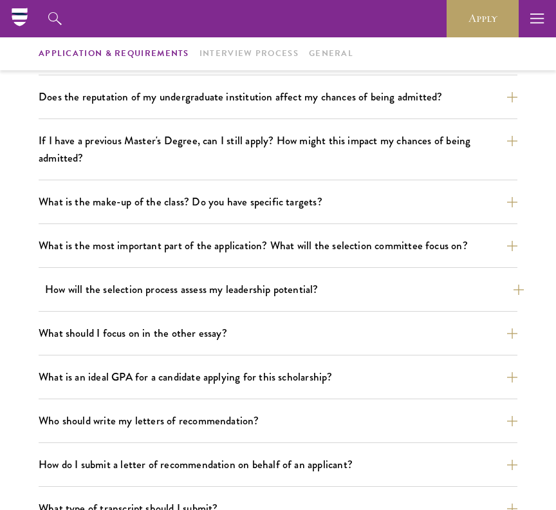
click at [170, 290] on button "How will the selection process assess my leadership potential?" at bounding box center [284, 289] width 479 height 23
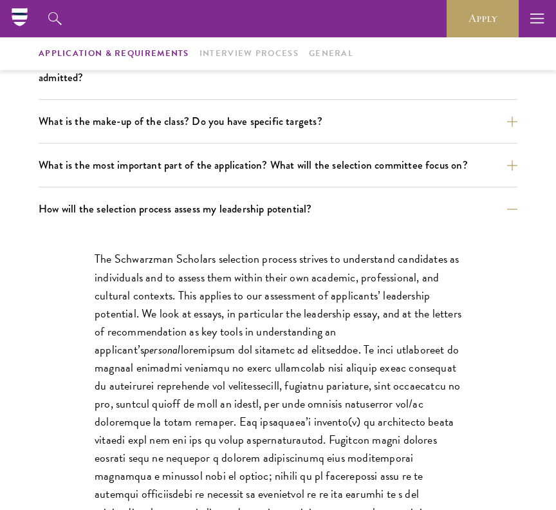
scroll to position [526, 0]
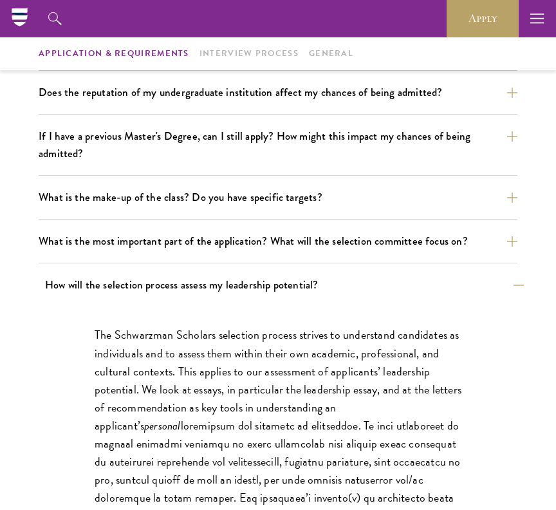
click at [144, 280] on button "How will the selection process assess my leadership potential?" at bounding box center [284, 285] width 479 height 23
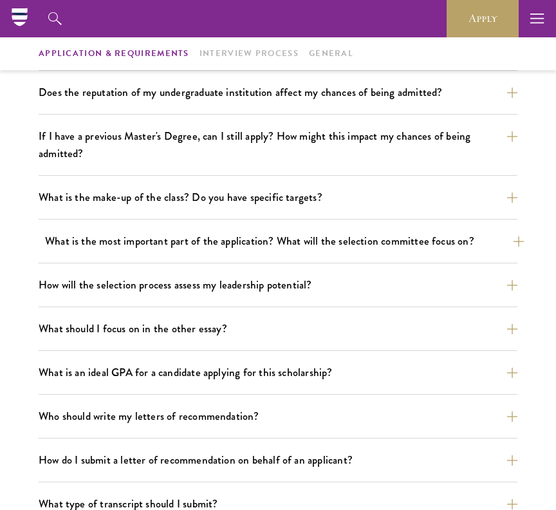
click at [135, 243] on button "What is the most important part of the application? What will the selection com…" at bounding box center [284, 241] width 479 height 23
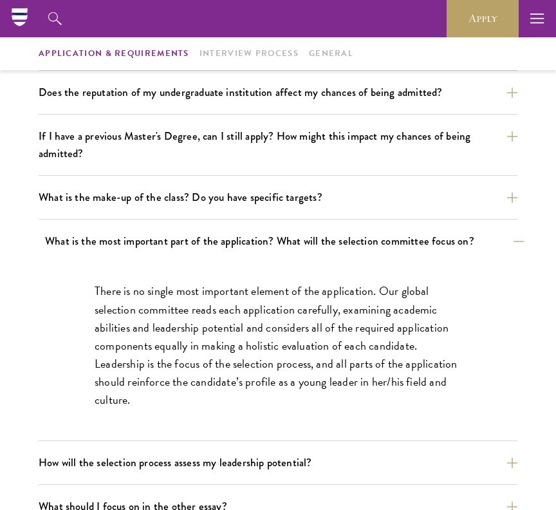
click at [135, 243] on button "What is the most important part of the application? What will the selection com…" at bounding box center [284, 241] width 479 height 23
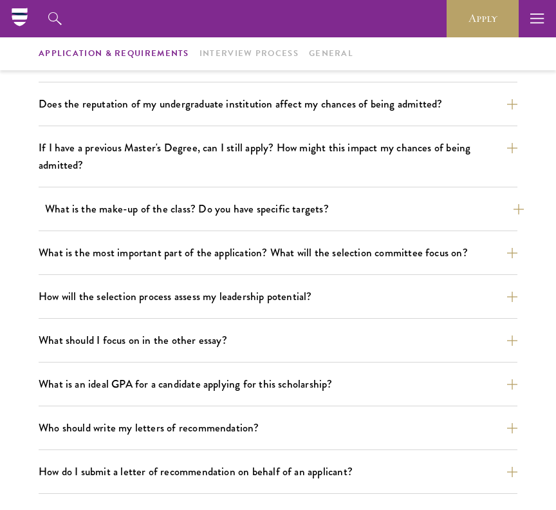
scroll to position [484, 0]
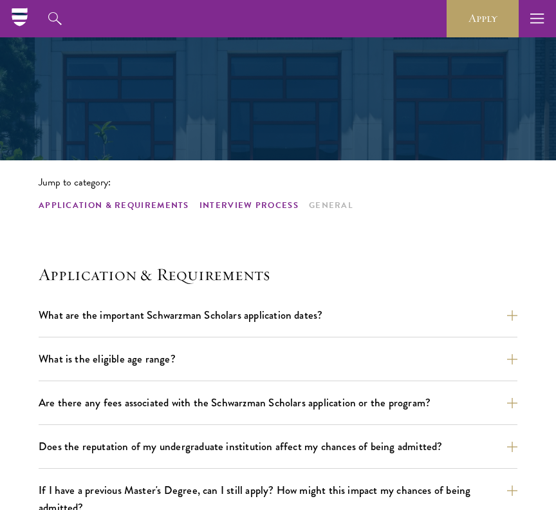
click at [229, 204] on link "Interview Process" at bounding box center [249, 206] width 99 height 14
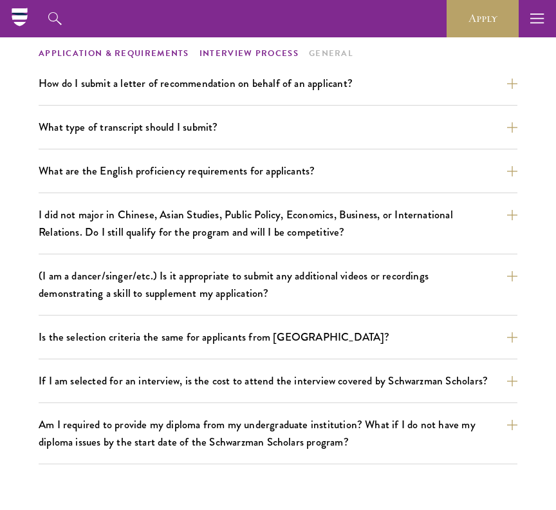
scroll to position [1347, 0]
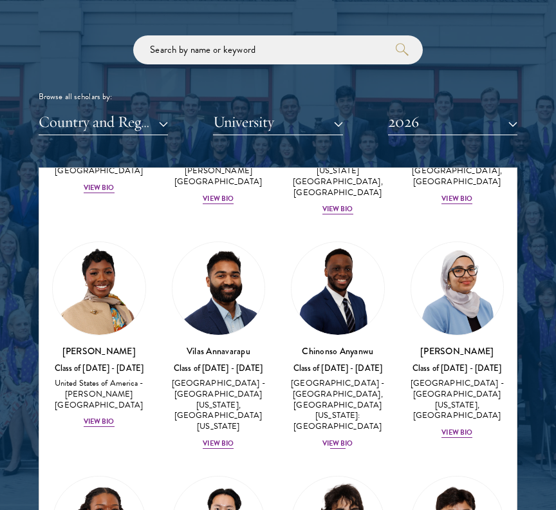
scroll to position [654, 0]
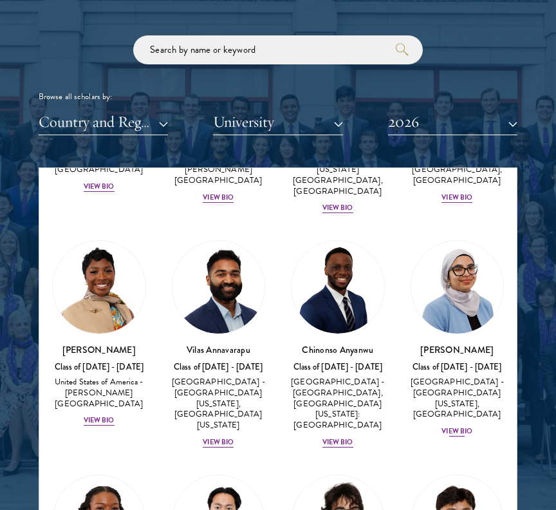
click at [460, 426] on div "View Bio" at bounding box center [457, 431] width 31 height 10
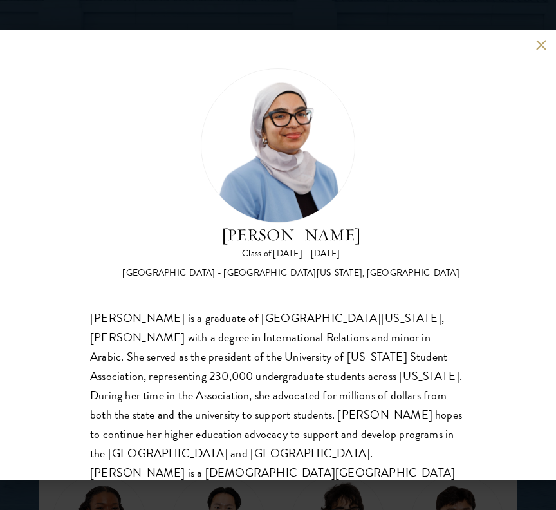
click at [538, 46] on button at bounding box center [541, 44] width 11 height 11
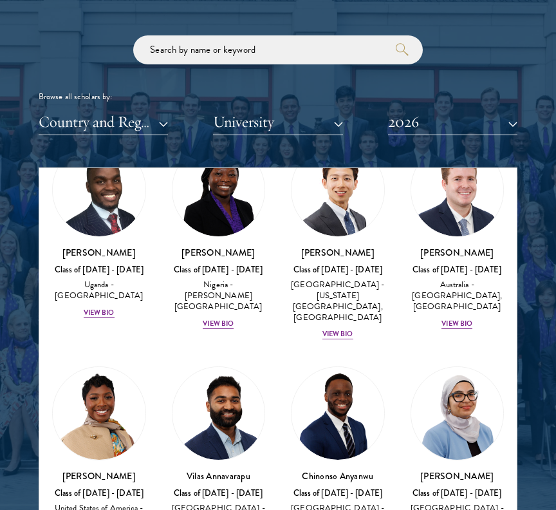
scroll to position [424, 0]
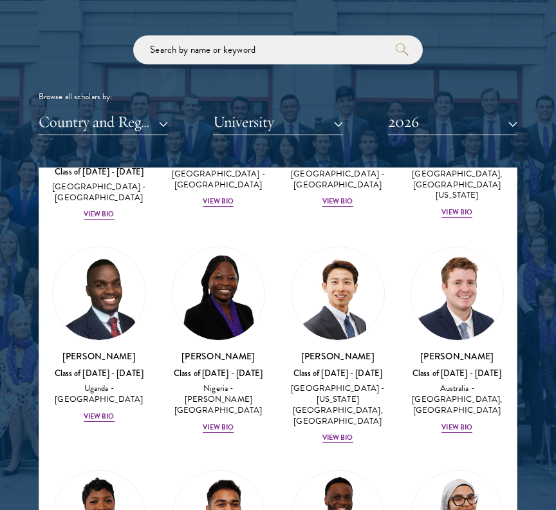
click at [218, 415] on div "[PERSON_NAME] Class of [DATE] - [DATE] [GEOGRAPHIC_DATA] - [PERSON_NAME][GEOGRA…" at bounding box center [219, 340] width 120 height 213
click at [211, 422] on div "View Bio" at bounding box center [218, 427] width 31 height 10
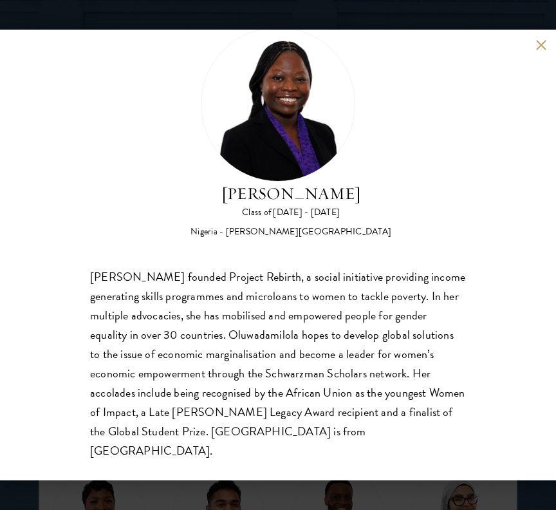
scroll to position [40, 0]
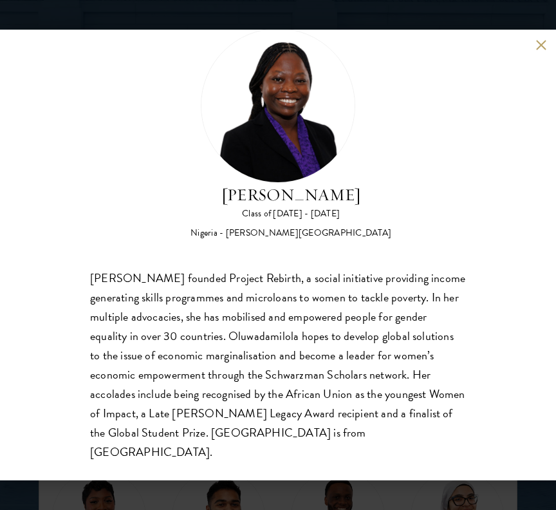
click at [538, 43] on button at bounding box center [541, 44] width 11 height 11
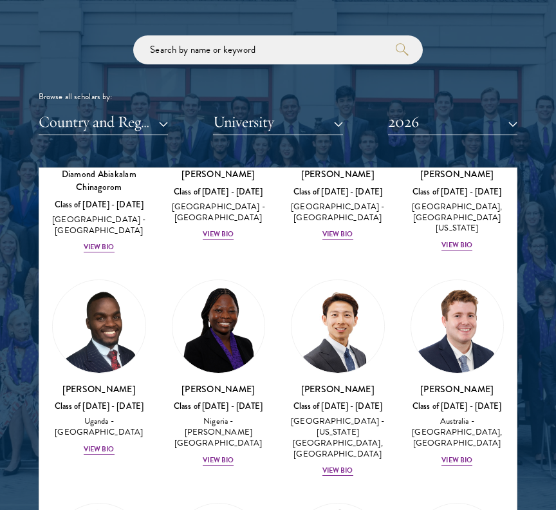
scroll to position [319, 0]
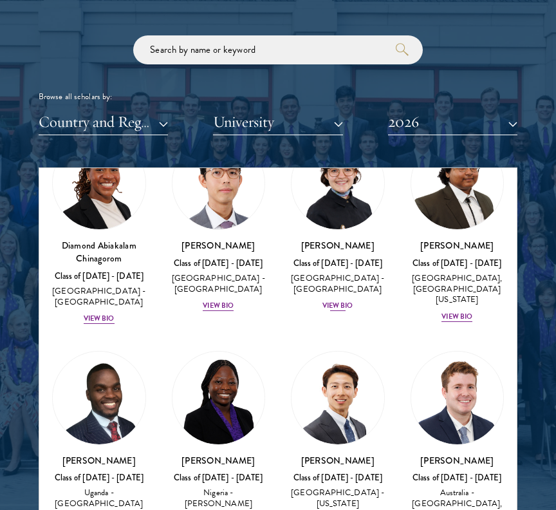
click at [338, 301] on div "View Bio" at bounding box center [338, 306] width 31 height 10
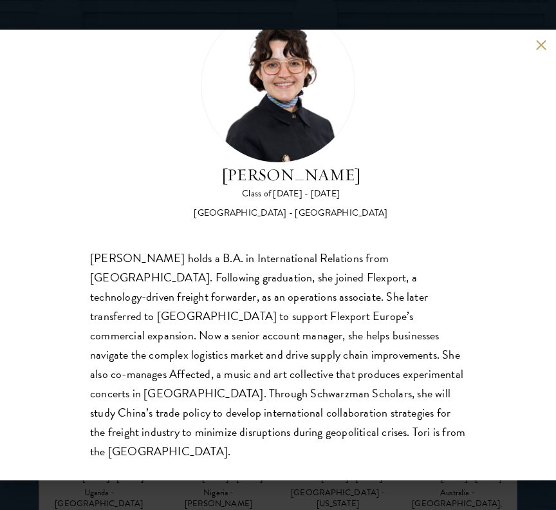
scroll to position [59, 0]
click at [538, 42] on button at bounding box center [541, 44] width 11 height 11
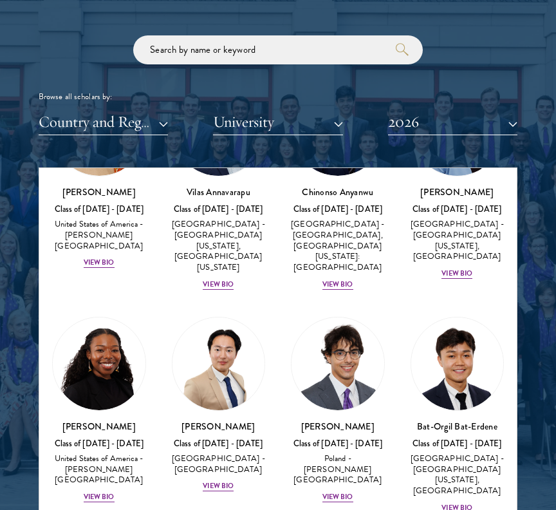
scroll to position [837, 0]
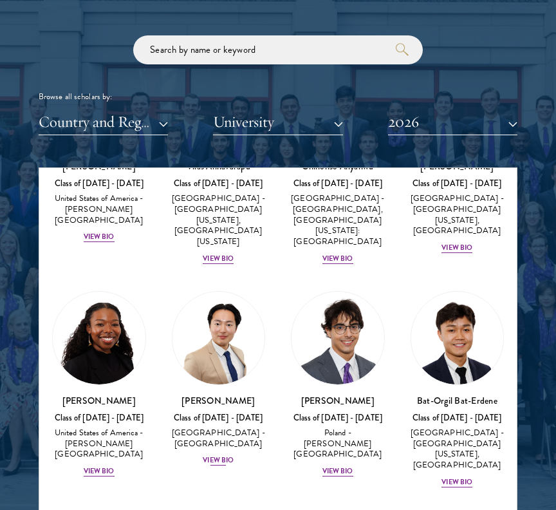
click at [216, 455] on div "View Bio" at bounding box center [218, 460] width 31 height 10
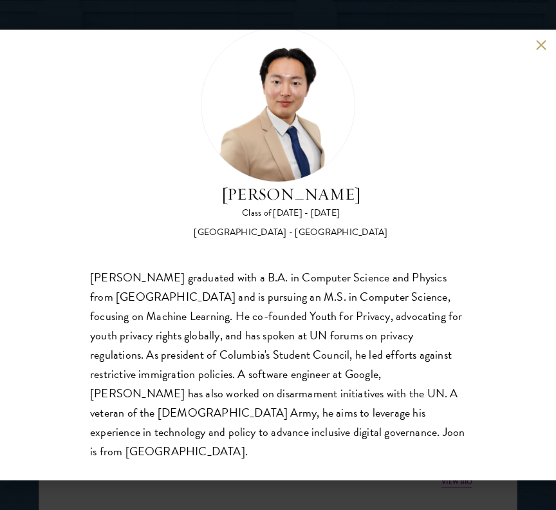
scroll to position [40, 0]
click at [534, 46] on div "[PERSON_NAME] Class of [DATE] - [DATE] [GEOGRAPHIC_DATA] - [GEOGRAPHIC_DATA] [P…" at bounding box center [278, 255] width 556 height 451
click at [536, 41] on button at bounding box center [541, 44] width 11 height 11
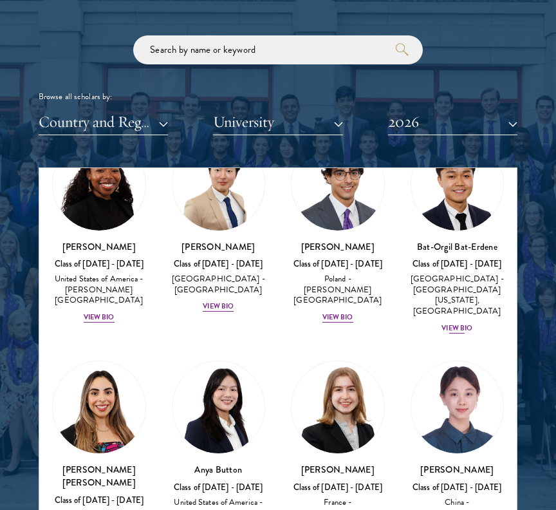
scroll to position [1004, 0]
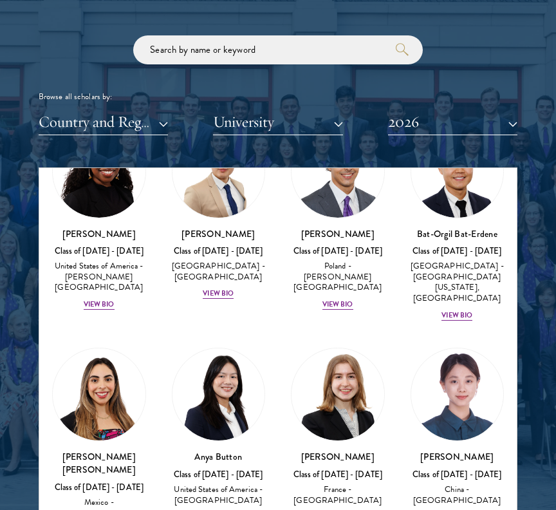
click at [217, 509] on div "View Bio" at bounding box center [218, 517] width 31 height 10
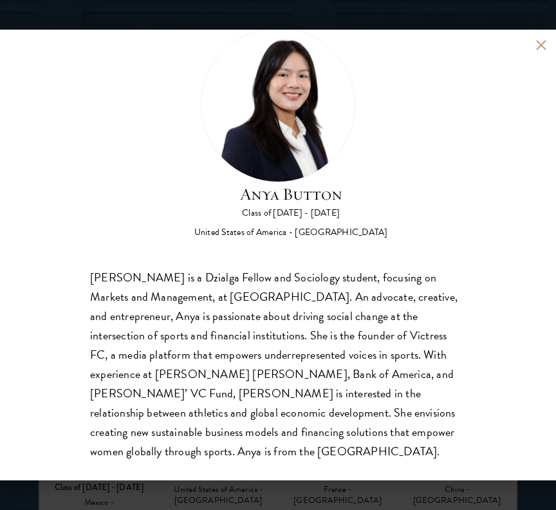
scroll to position [40, 0]
click at [540, 41] on button at bounding box center [541, 44] width 11 height 11
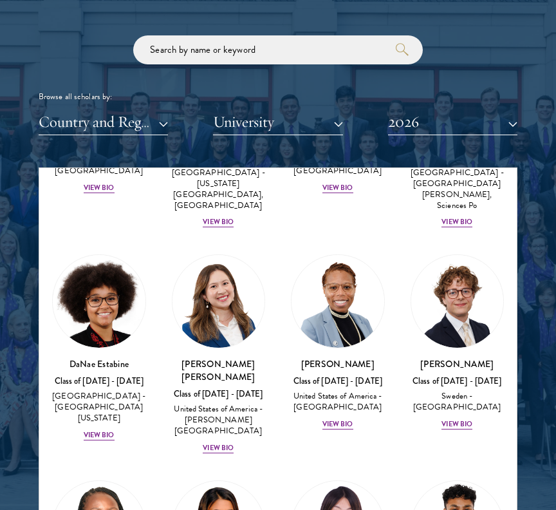
scroll to position [2000, 0]
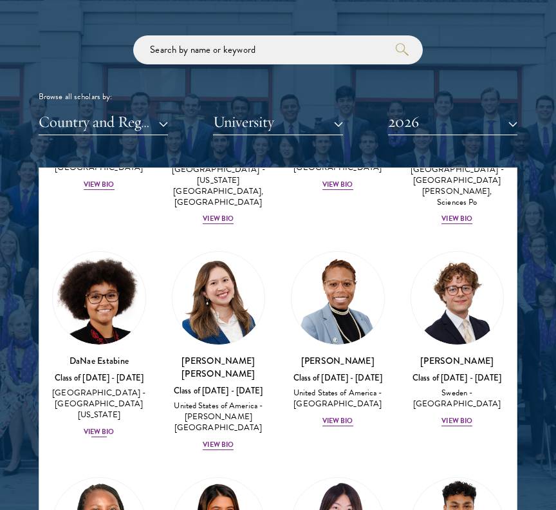
click at [88, 427] on div "View Bio" at bounding box center [99, 432] width 31 height 10
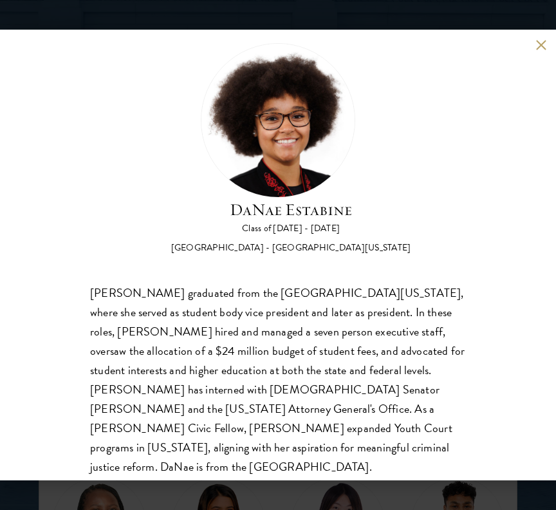
scroll to position [26, 0]
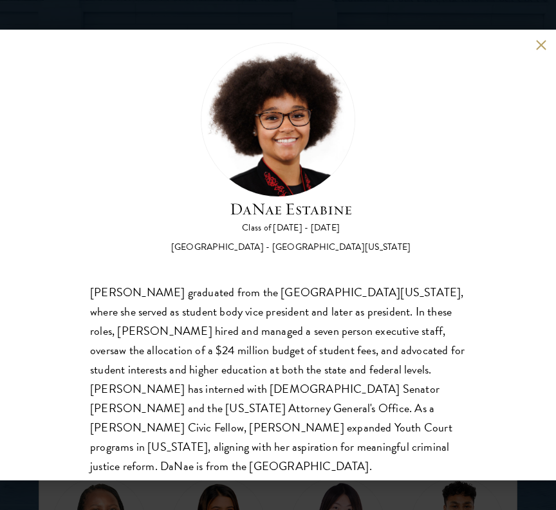
click at [539, 48] on button at bounding box center [541, 44] width 11 height 11
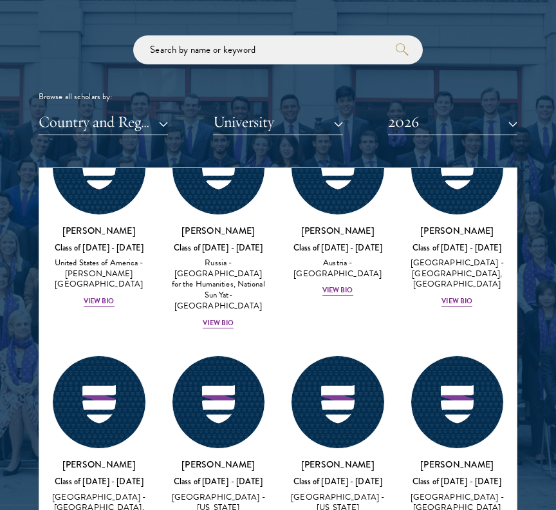
scroll to position [6675, 0]
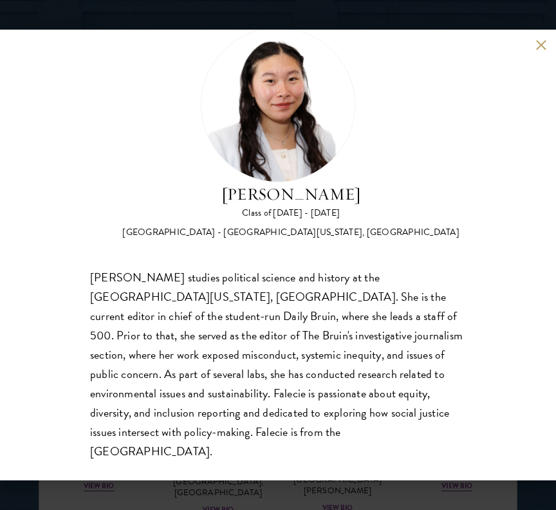
scroll to position [40, 0]
click at [536, 40] on button at bounding box center [541, 44] width 11 height 11
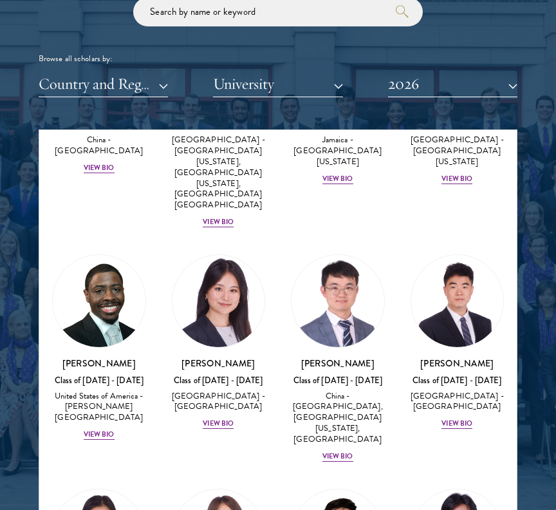
scroll to position [1547, 0]
